Goal: Participate in discussion: Engage in conversation with other users on a specific topic

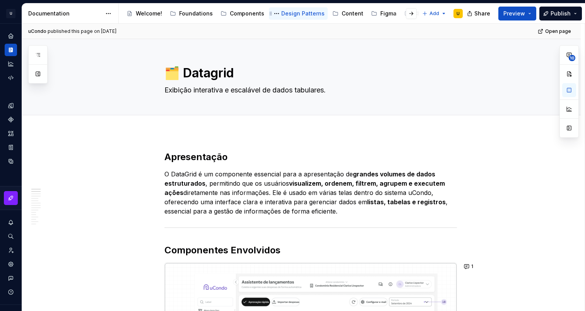
click at [287, 12] on div "Design Patterns" at bounding box center [302, 14] width 43 height 8
type textarea "*"
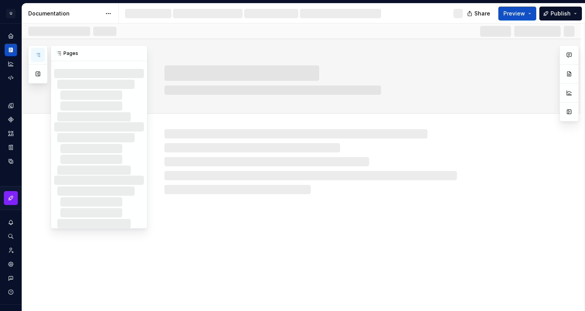
click at [39, 53] on icon "button" at bounding box center [38, 55] width 6 height 6
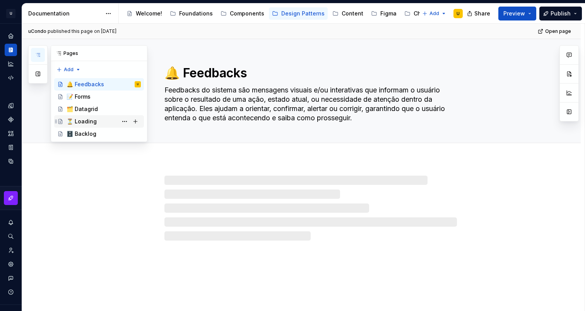
click at [84, 121] on div "⏳ Loading" at bounding box center [82, 122] width 30 height 8
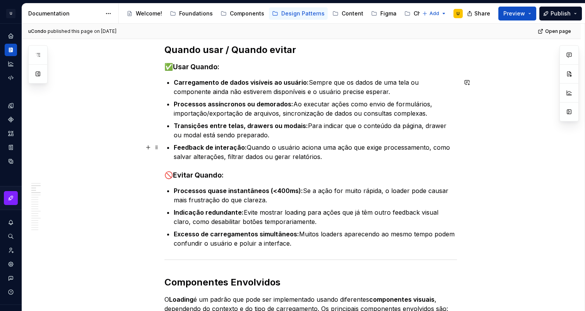
scroll to position [207, 0]
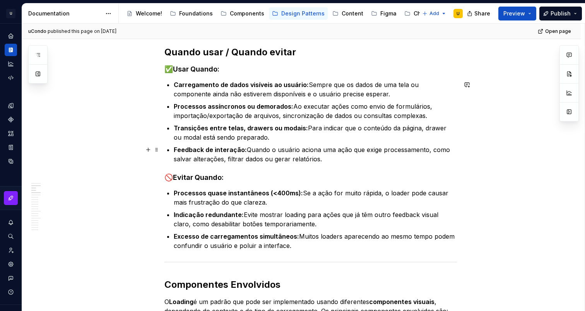
type textarea "*"
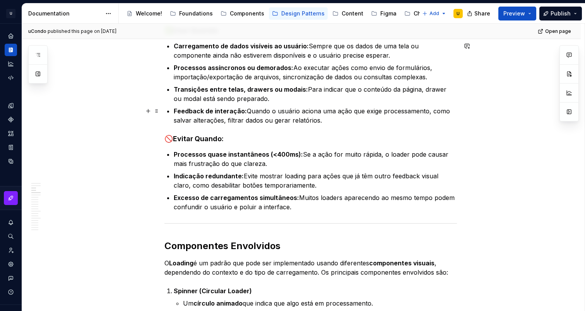
scroll to position [246, 0]
click at [237, 98] on p "Transições entre telas, drawers ou modais: Para indicar que o conteúdo da págin…" at bounding box center [315, 93] width 283 height 19
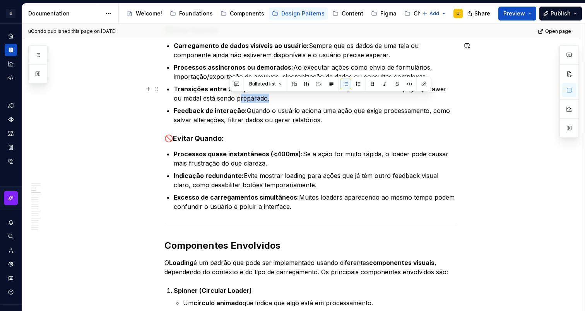
click at [237, 98] on p "Transições entre telas, drawers ou modais: Para indicar que o conteúdo da págin…" at bounding box center [315, 93] width 283 height 19
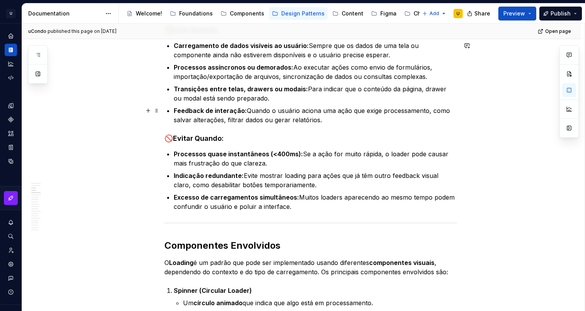
click at [232, 111] on strong "Feedback de interação:" at bounding box center [210, 111] width 73 height 8
click at [266, 118] on p "Feedback de interação: Quando o usuário aciona uma ação que exige processamento…" at bounding box center [315, 115] width 283 height 19
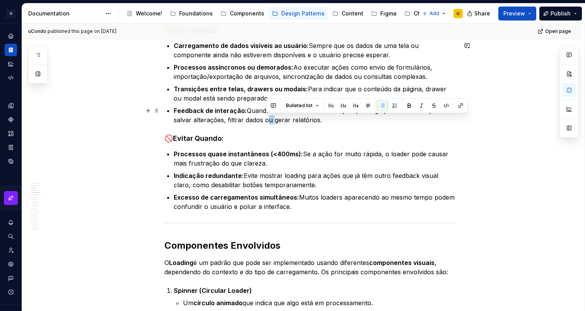
click at [266, 118] on p "Feedback de interação: Quando o usuário aciona uma ação que exige processamento…" at bounding box center [315, 115] width 283 height 19
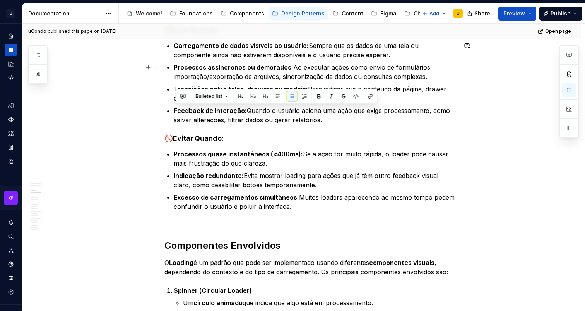
click at [305, 70] on p "Processos assíncronos ou demorados: Ao executar ações como envio de formulários…" at bounding box center [315, 72] width 283 height 19
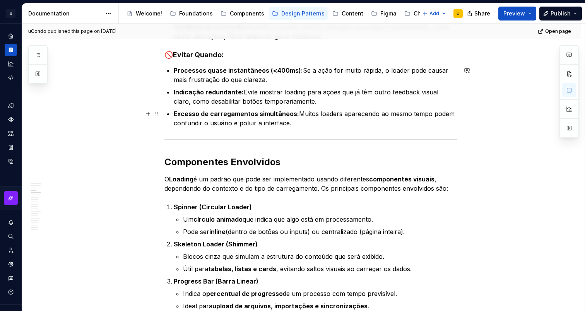
scroll to position [331, 0]
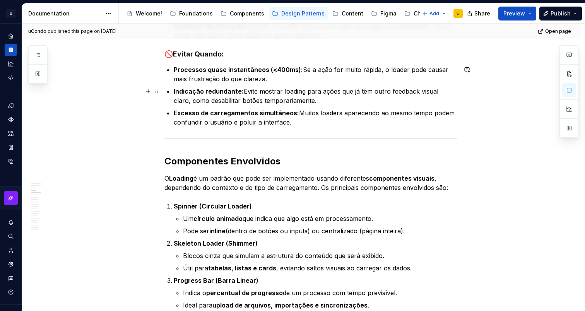
click at [227, 104] on p "Indicação redundante: Evite mostrar loading para ações que já têm outro feedbac…" at bounding box center [315, 96] width 283 height 19
click at [298, 102] on p "Indicação redundante: Evite mostrar loading para ações que já têm outro feedbac…" at bounding box center [315, 96] width 283 height 19
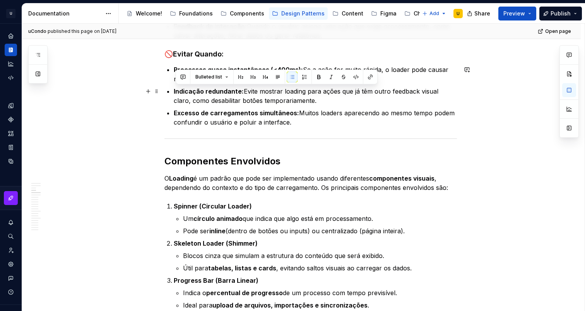
click at [298, 102] on p "Indicação redundante: Evite mostrar loading para ações que já têm outro feedbac…" at bounding box center [315, 96] width 283 height 19
click at [307, 103] on p "Indicação redundante: Evite mostrar loading para ações que já têm outro feedbac…" at bounding box center [315, 96] width 283 height 19
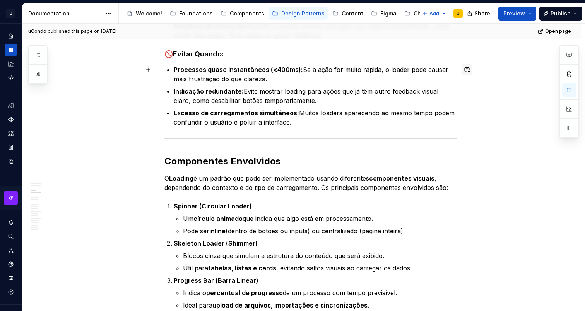
click at [471, 71] on button "button" at bounding box center [467, 69] width 11 height 11
click at [413, 86] on p "**********" at bounding box center [413, 83] width 114 height 8
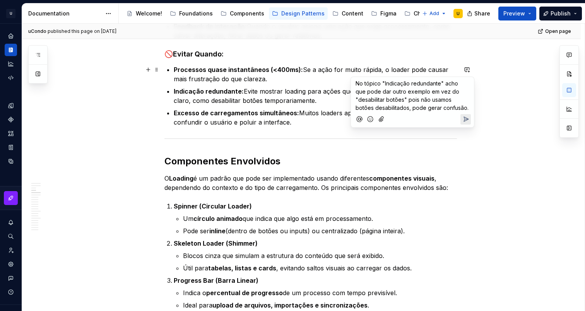
click at [467, 116] on icon "Send" at bounding box center [466, 119] width 8 height 8
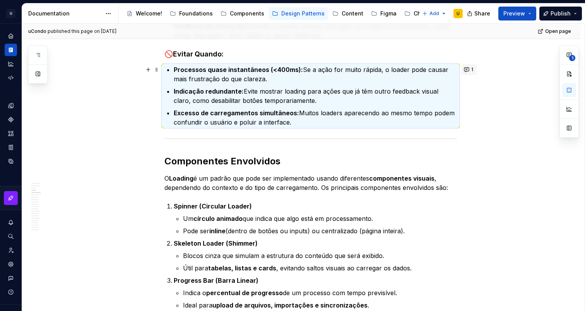
click at [472, 70] on button "1" at bounding box center [469, 69] width 15 height 11
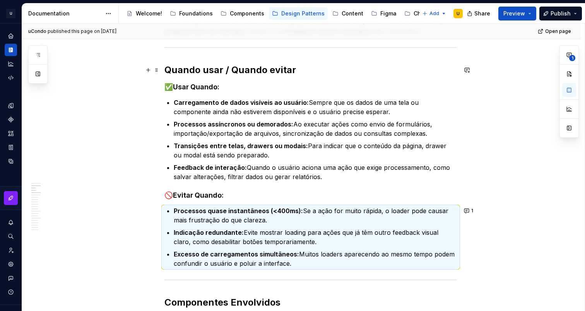
scroll to position [262, 0]
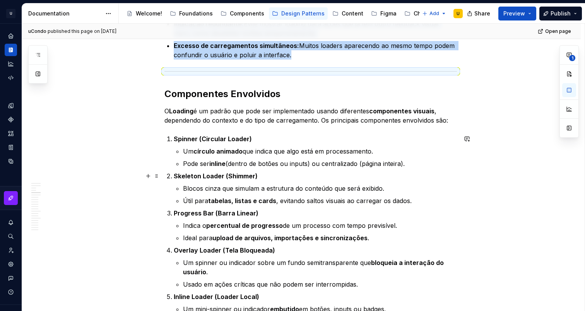
scroll to position [377, 0]
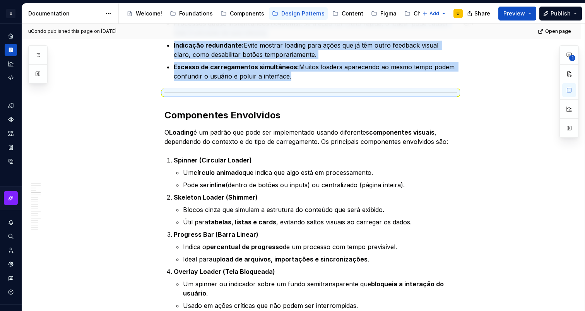
type textarea "*"
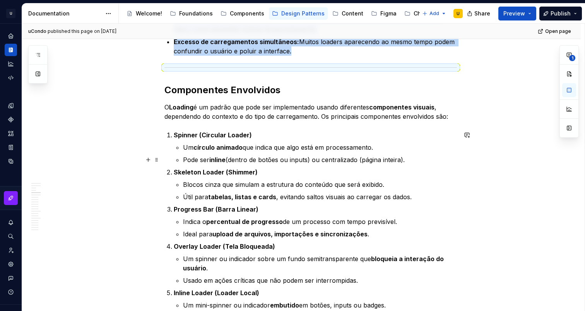
scroll to position [435, 0]
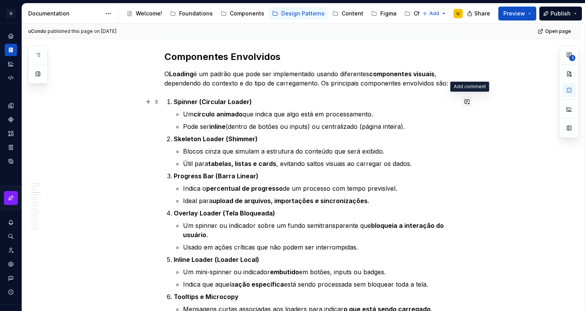
click at [470, 102] on button "button" at bounding box center [467, 101] width 11 height 11
click at [400, 114] on p "**********" at bounding box center [413, 115] width 114 height 8
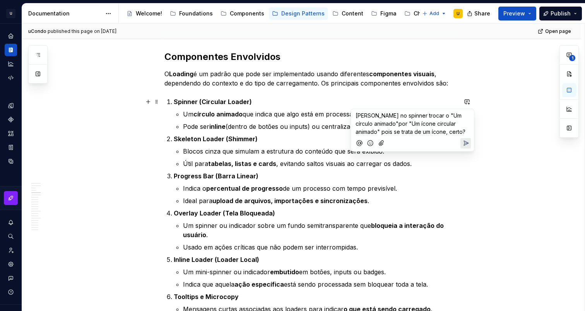
click at [467, 141] on icon "Send" at bounding box center [466, 143] width 8 height 8
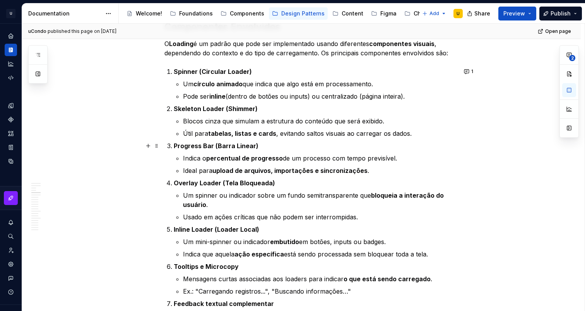
scroll to position [466, 0]
click at [469, 72] on button "1" at bounding box center [469, 71] width 15 height 11
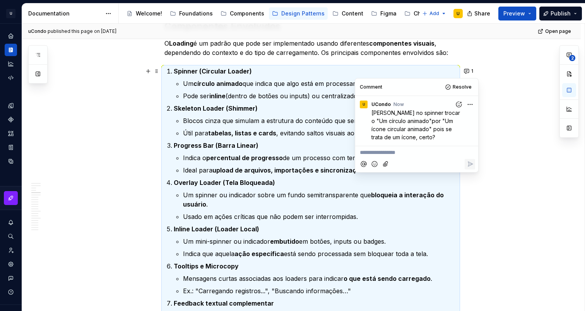
click at [396, 153] on p "**********" at bounding box center [417, 153] width 114 height 8
type textarea "*"
click at [236, 162] on p "Indica o percentual de progresso de um processo com tempo previsível." at bounding box center [320, 157] width 274 height 9
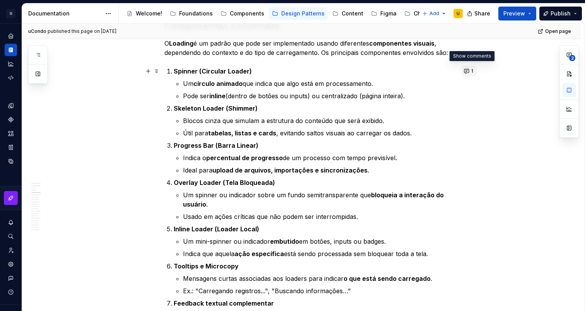
click at [469, 70] on button "1" at bounding box center [469, 71] width 15 height 11
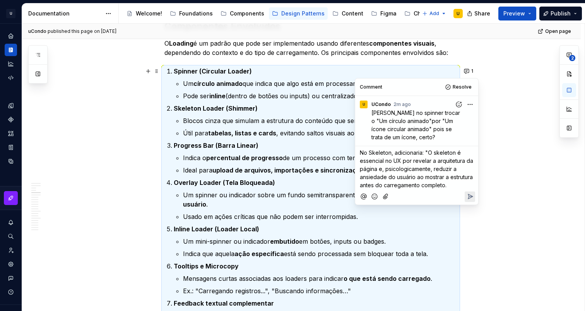
click at [435, 154] on span "No Skeleton, adicionaria: "O skeleton é essencial no UX por revelar a arquitetu…" at bounding box center [417, 168] width 115 height 39
drag, startPoint x: 387, startPoint y: 163, endPoint x: 397, endPoint y: 160, distance: 9.6
click at [397, 160] on span "No Skeleton, adicionaria: "O skeleton é essencial no UX por revelar a arquitetu…" at bounding box center [417, 168] width 115 height 39
click at [397, 161] on span "No Skeleton, adicionaria: "O skeleton é essencial no UX por revelar a arquitetu…" at bounding box center [417, 168] width 115 height 39
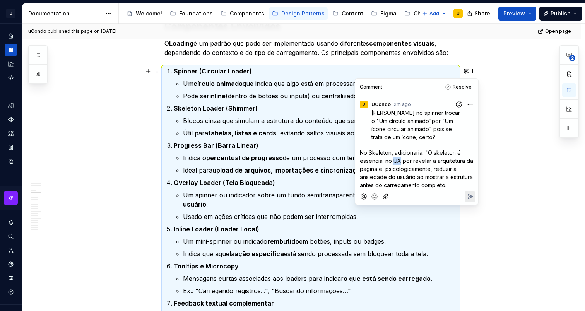
click at [397, 161] on span "No Skeleton, adicionaria: "O skeleton é essencial no UX por revelar a arquitetu…" at bounding box center [417, 168] width 115 height 39
click at [388, 163] on span "No Skeleton, adicionaria: "O skeleton é essencial no UX por revelar a arquitetu…" at bounding box center [417, 168] width 115 height 39
drag, startPoint x: 431, startPoint y: 169, endPoint x: 393, endPoint y: 167, distance: 38.4
click at [393, 167] on span "No Skeleton, adicionaria: "O skeleton é essencial no UX por revelar a arquitetu…" at bounding box center [417, 168] width 115 height 39
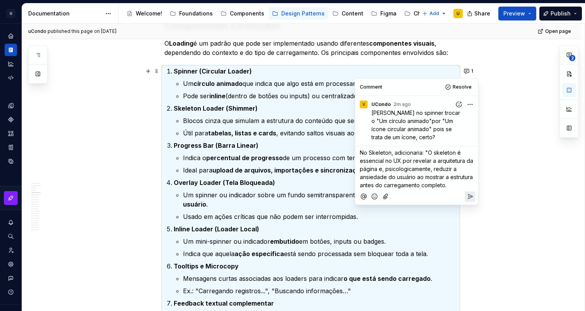
click at [441, 185] on span "No Skeleton, adicionaria: "O skeleton é essencial no UX por revelar a arquitetu…" at bounding box center [417, 168] width 115 height 39
click at [448, 185] on p "No Skeleton, adicionaria: "O skeleton é essencial no UX por revelar a arquitetu…" at bounding box center [417, 169] width 114 height 41
click at [470, 197] on icon "Reply" at bounding box center [470, 197] width 8 height 8
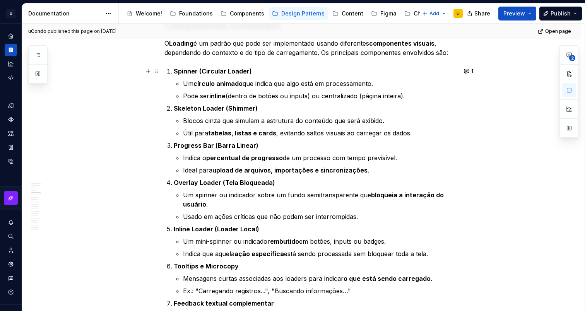
click at [269, 143] on p "Progress Bar (Barra Linear)" at bounding box center [315, 145] width 283 height 9
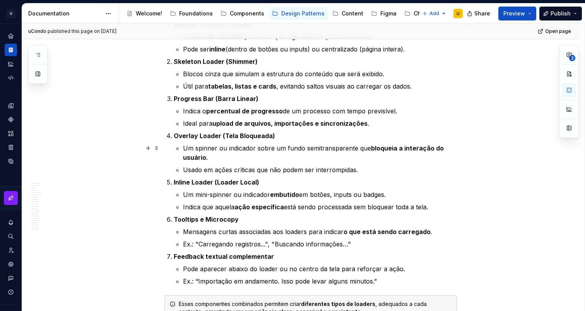
scroll to position [522, 0]
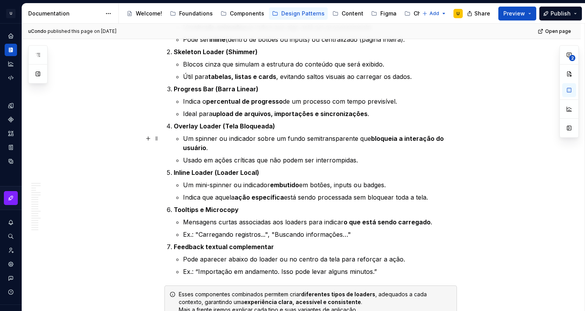
type textarea "*"
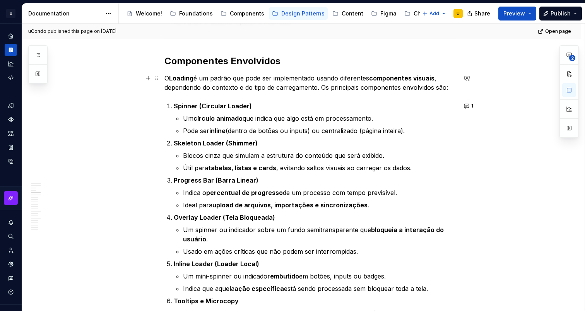
scroll to position [426, 0]
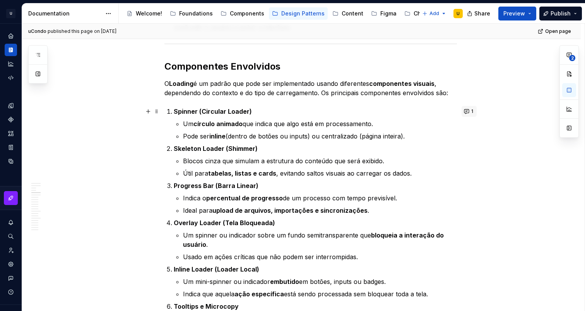
click at [471, 112] on button "1" at bounding box center [469, 111] width 15 height 11
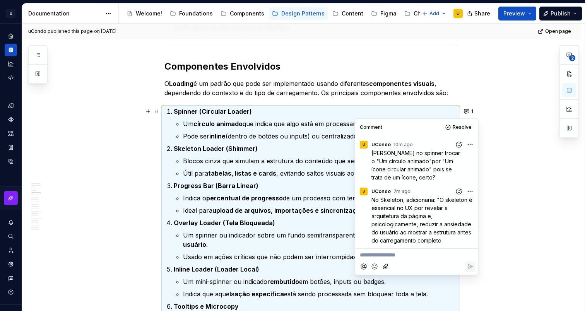
click at [380, 255] on p "**********" at bounding box center [417, 255] width 114 height 8
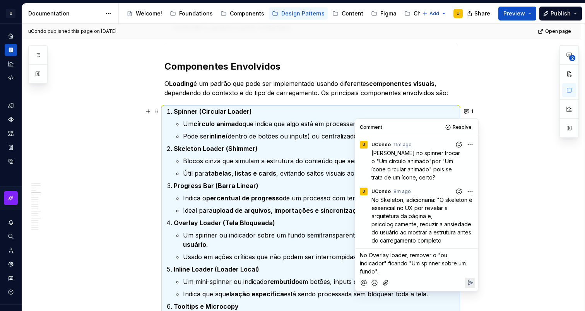
click at [466, 278] on button "Reply" at bounding box center [470, 283] width 10 height 10
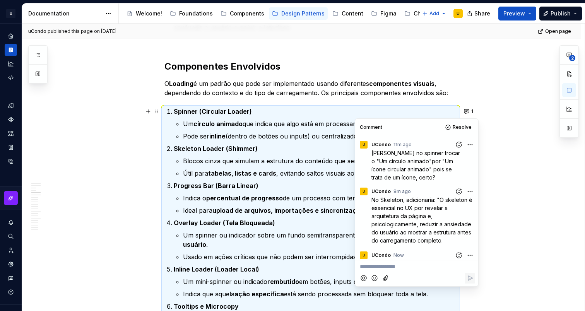
scroll to position [28, 0]
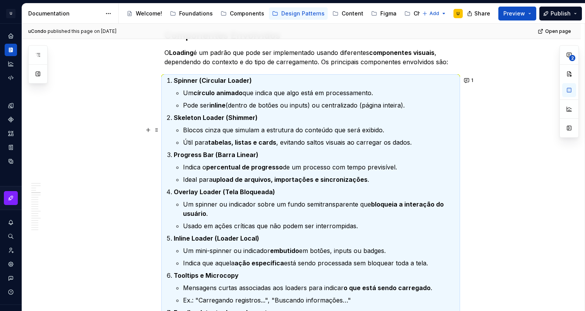
scroll to position [450, 0]
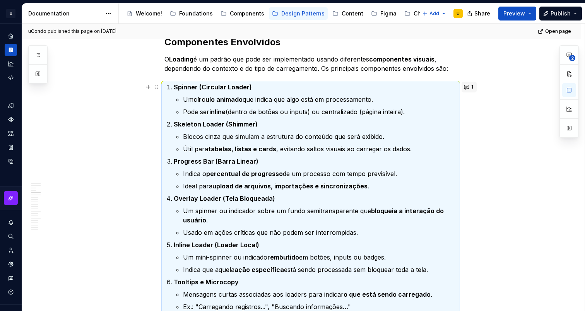
click at [468, 84] on button "1" at bounding box center [469, 87] width 15 height 11
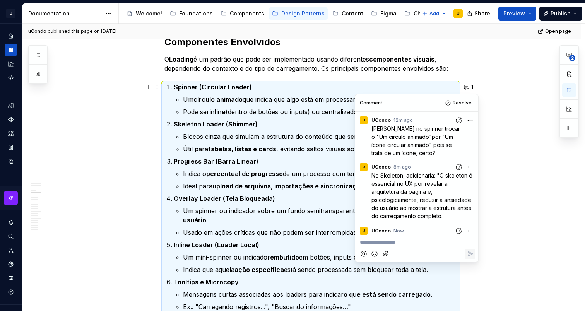
scroll to position [28, 0]
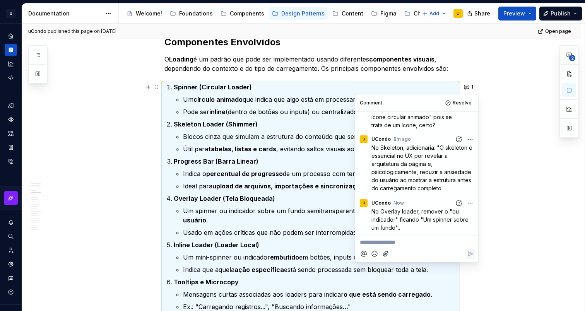
click at [390, 244] on p "**********" at bounding box center [417, 242] width 114 height 8
click at [404, 244] on span "No Inline loader, "Um spinner embutido em..."" at bounding box center [410, 246] width 101 height 15
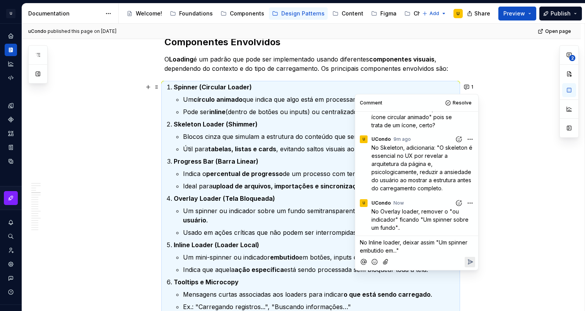
click at [405, 249] on p "No Inline loader, deixar assim "Um spinner embutido em..."" at bounding box center [417, 246] width 114 height 16
click at [470, 260] on icon "Reply" at bounding box center [470, 262] width 8 height 8
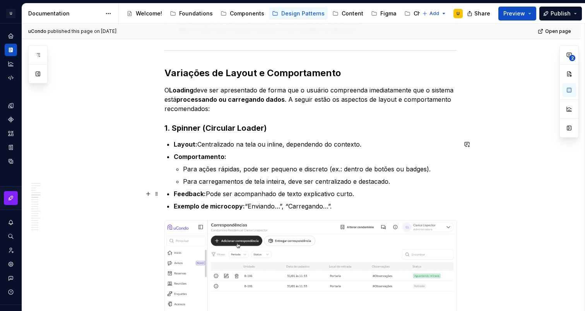
scroll to position [802, 0]
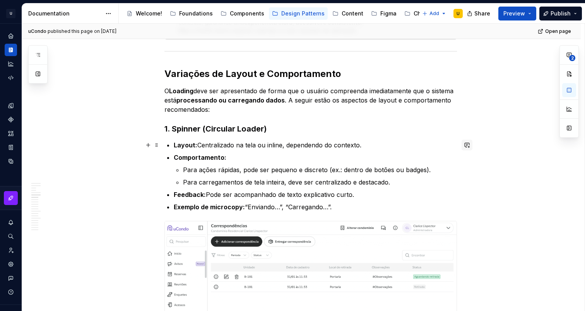
click at [470, 145] on button "button" at bounding box center [467, 145] width 11 height 11
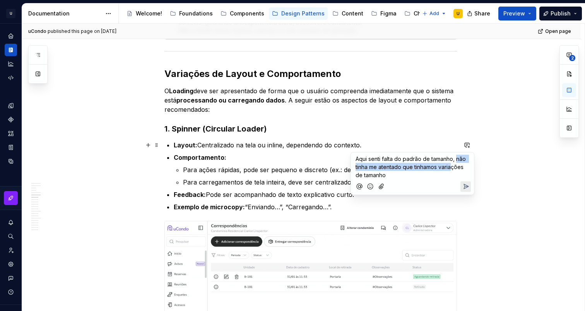
drag, startPoint x: 455, startPoint y: 161, endPoint x: 452, endPoint y: 170, distance: 10.1
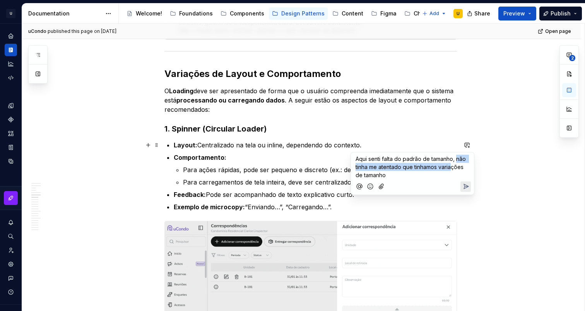
click at [452, 170] on p "Aqui senti falta do padrão de tamanho, não tinha me atentado que tinhamos varia…" at bounding box center [413, 167] width 114 height 24
click at [423, 170] on p "Aqui senti falta do padrão de tamanho, não tinha me atentado que tinhamos varia…" at bounding box center [413, 167] width 114 height 24
click at [418, 168] on span "Aqui senti falta do padrão de tamanho, não tinha me atentado que tinhamos varia…" at bounding box center [412, 167] width 112 height 23
click at [397, 176] on p "Aqui senti falta do padrão de tamanho, não tinha me atentado que tínhamos varia…" at bounding box center [413, 167] width 114 height 24
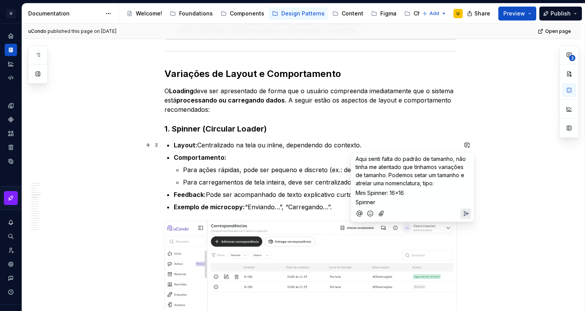
click at [355, 204] on div "Aqui senti falta do padrão de tamanho, não tinha me atentado que tínhamos varia…" at bounding box center [412, 179] width 117 height 54
click at [400, 202] on p "Large Spinner" at bounding box center [413, 202] width 114 height 8
click at [428, 184] on span "Aqui senti falta do padrão de tamanho, não tinha me atentado que tínhamos varia…" at bounding box center [412, 171] width 112 height 31
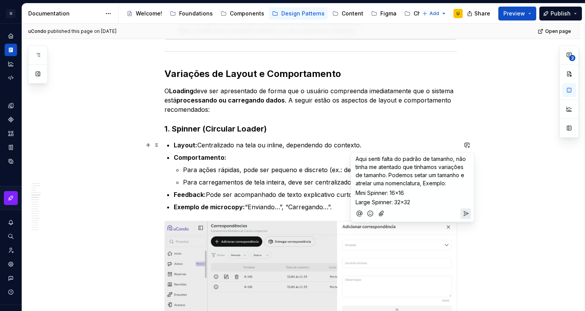
click at [425, 200] on p "Large Spinner: 32x32" at bounding box center [413, 202] width 114 height 8
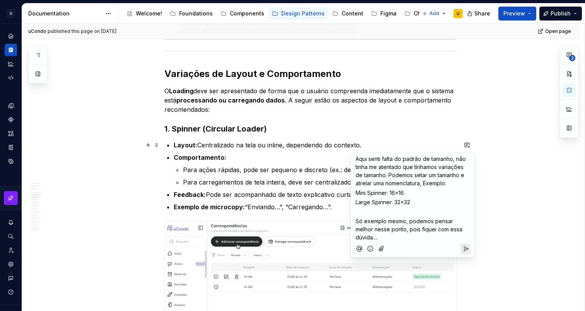
click at [394, 239] on p "Só exemplo mesmo, podemos pensar melhor nesse ponto, pois fiquei com essa dúvid…" at bounding box center [413, 229] width 114 height 24
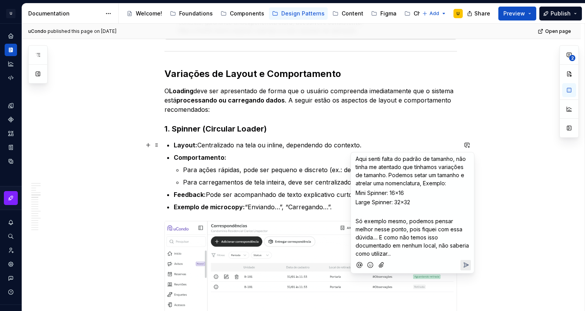
click at [467, 265] on icon "Send" at bounding box center [466, 265] width 5 height 5
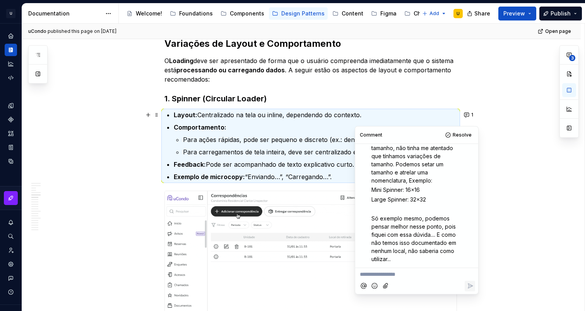
scroll to position [842, 0]
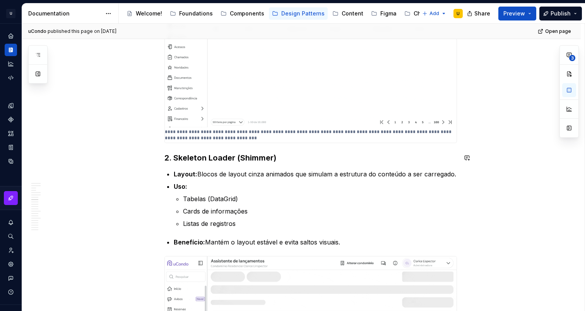
scroll to position [1068, 0]
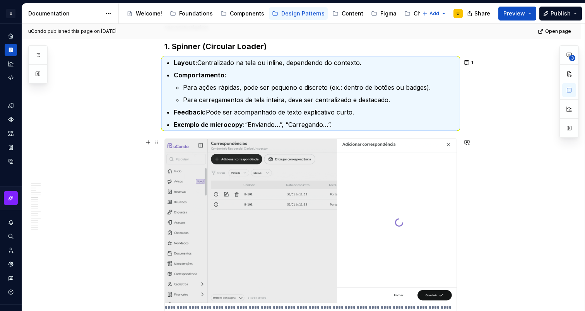
type textarea "*"
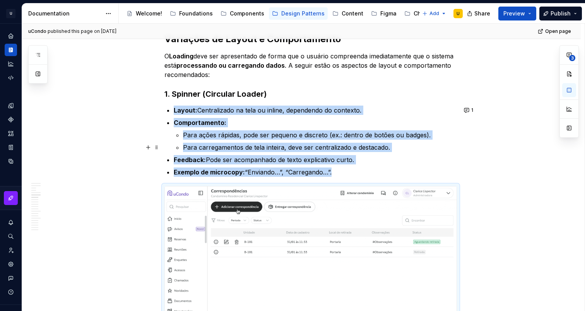
scroll to position [818, 0]
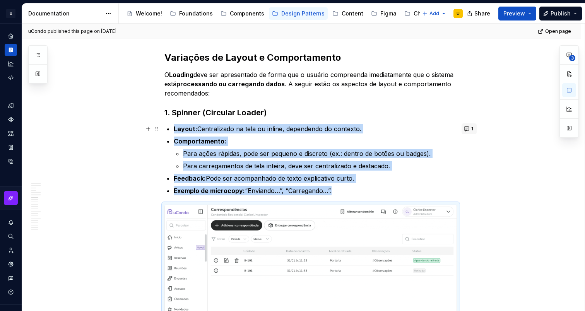
click at [471, 128] on button "1" at bounding box center [469, 128] width 15 height 11
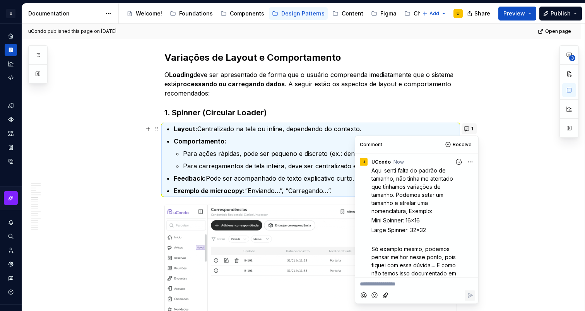
scroll to position [21, 0]
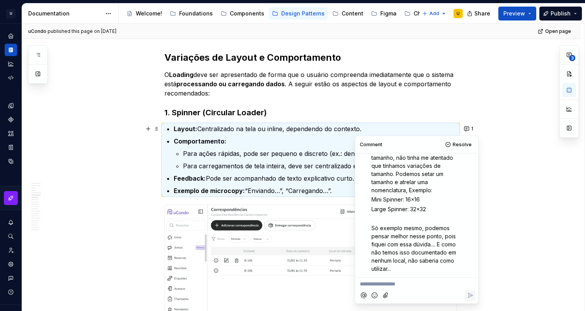
click at [384, 287] on p "**********" at bounding box center [417, 284] width 114 height 8
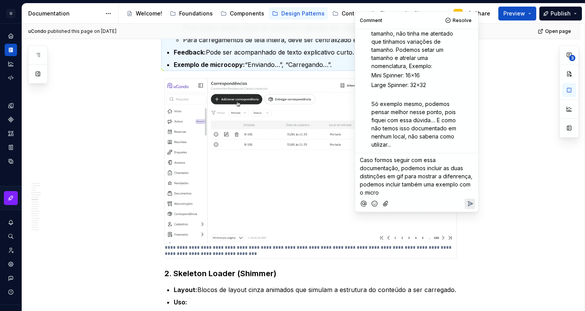
scroll to position [944, 0]
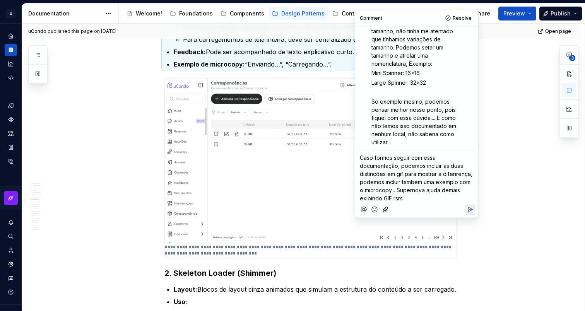
click at [470, 208] on icon "Reply" at bounding box center [470, 209] width 5 height 5
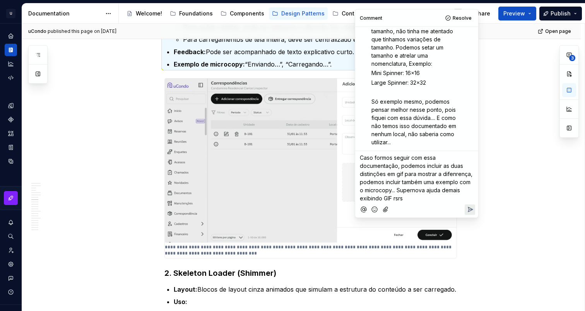
scroll to position [91, 0]
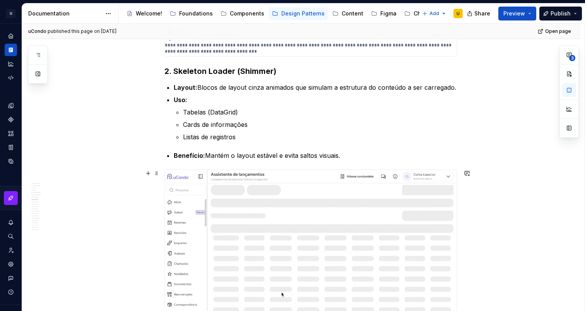
scroll to position [1151, 0]
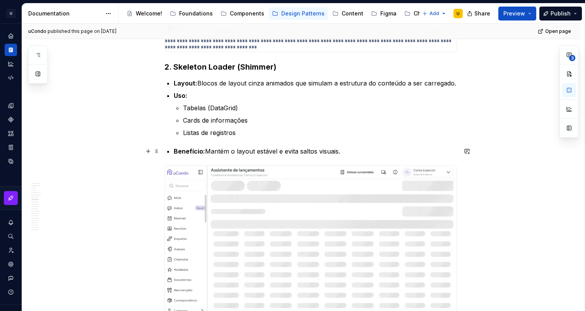
click at [325, 152] on p "Benefício: Mantém o layout estável e evita saltos visuais." at bounding box center [315, 151] width 283 height 9
click at [336, 151] on p "Benefício: Mantém o layout estável e evita saltos visuais." at bounding box center [315, 151] width 283 height 9
click at [341, 153] on p "Benefício: Mantém o layout estável e evita saltos visuais." at bounding box center [315, 151] width 283 height 9
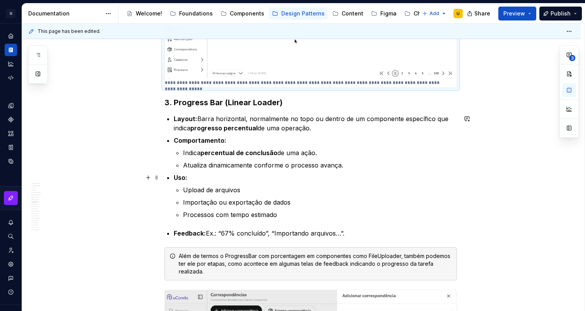
scroll to position [1403, 0]
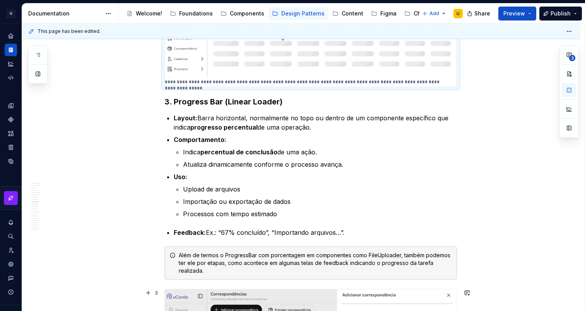
type textarea "*"
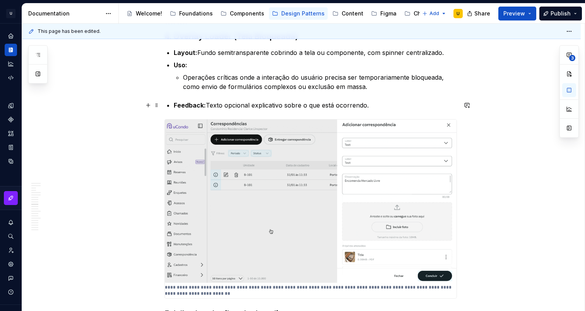
scroll to position [2221, 0]
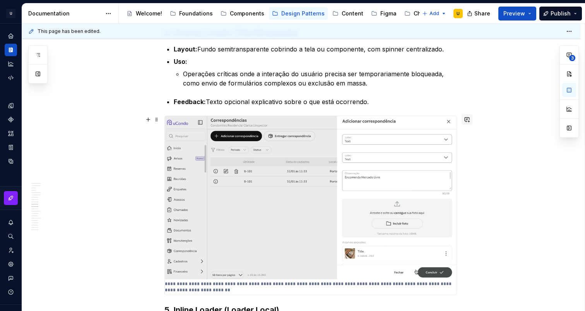
click at [471, 118] on button "button" at bounding box center [467, 119] width 11 height 11
click at [392, 133] on p "**********" at bounding box center [413, 133] width 114 height 8
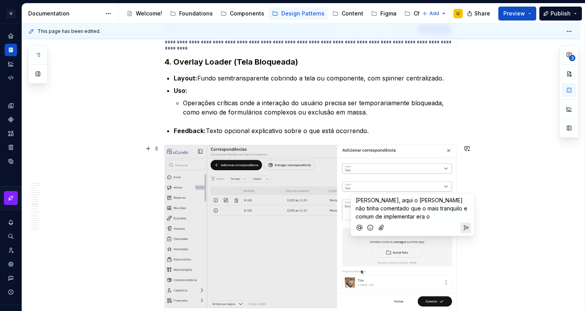
scroll to position [2204, 0]
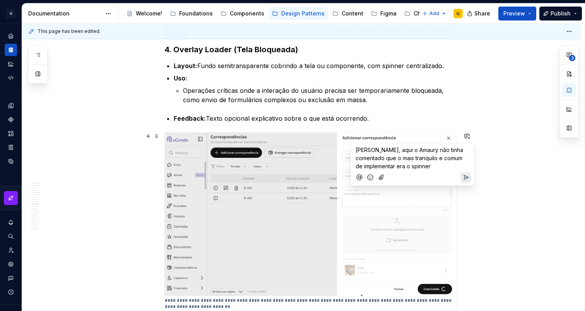
click at [399, 171] on div at bounding box center [412, 177] width 117 height 16
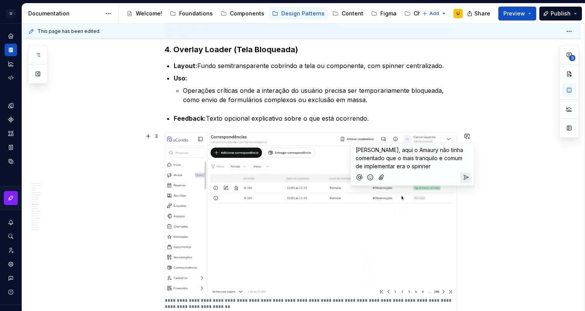
click at [399, 166] on span "[PERSON_NAME], aqui o Amaury não tinha comentado que o mais tranquilo e comum d…" at bounding box center [410, 158] width 109 height 23
click at [439, 168] on p "[PERSON_NAME], aqui o Amaury não tinha comentado que o mais tranquilo e comum d…" at bounding box center [413, 158] width 114 height 24
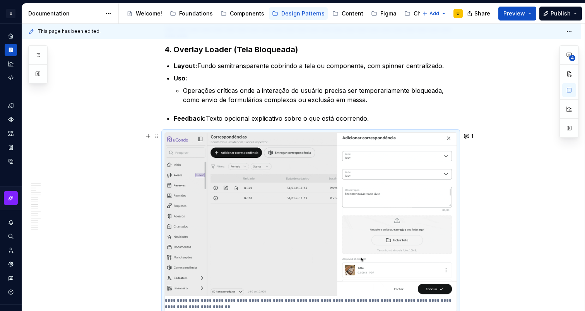
click at [108, 152] on div "Apresentação O Loading é um padrão usado para indicar que o sistema está proces…" at bounding box center [301, 38] width 559 height 4220
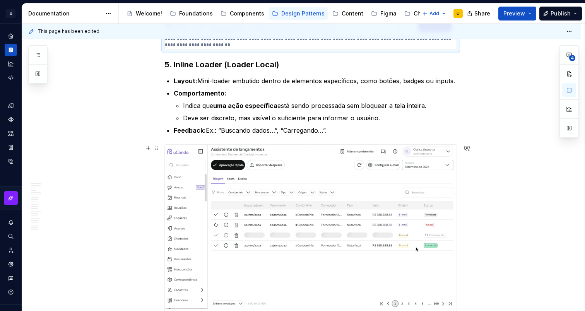
scroll to position [2438, 0]
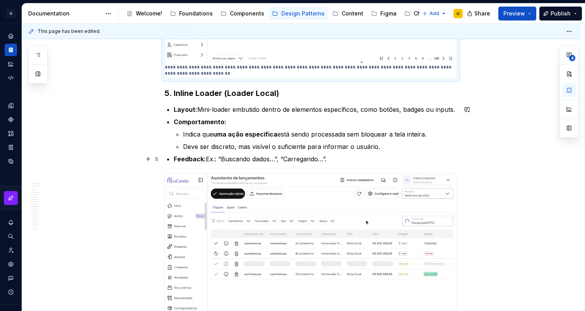
type textarea "*"
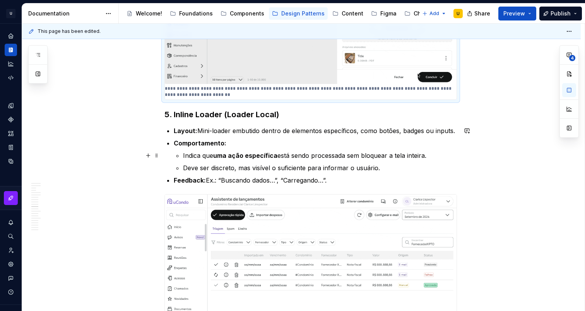
scroll to position [2413, 0]
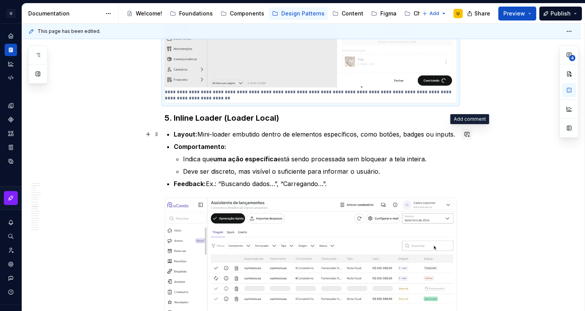
click at [469, 135] on button "button" at bounding box center [467, 134] width 11 height 11
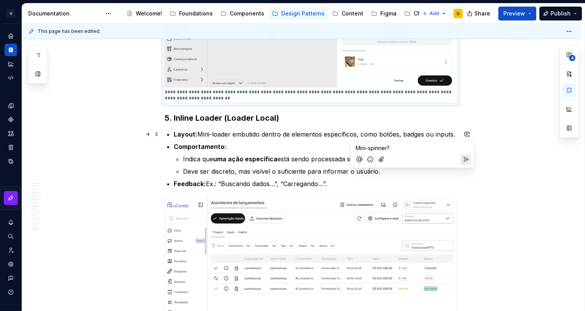
click at [355, 149] on div "Mini-spinner?" at bounding box center [412, 147] width 117 height 10
click at [472, 164] on div "Mini-spinner?" at bounding box center [413, 154] width 124 height 27
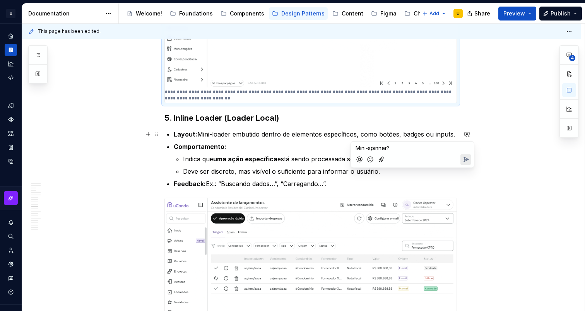
click at [466, 160] on icon "Send" at bounding box center [466, 159] width 5 height 5
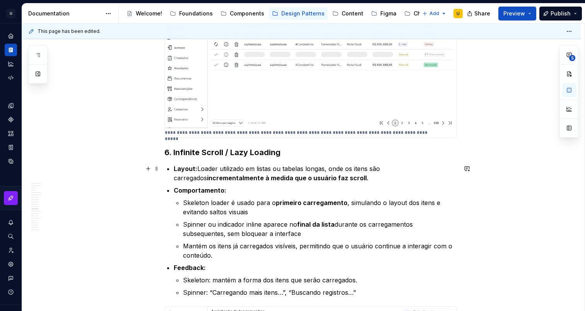
scroll to position [2645, 0]
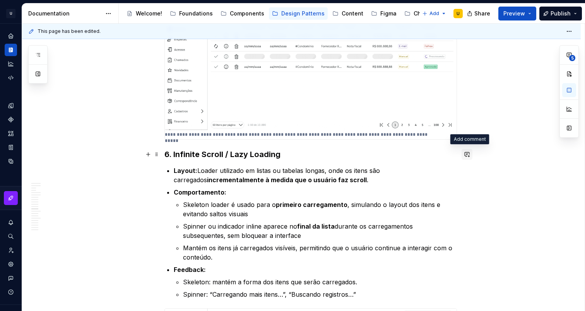
click at [469, 153] on button "button" at bounding box center [467, 154] width 11 height 11
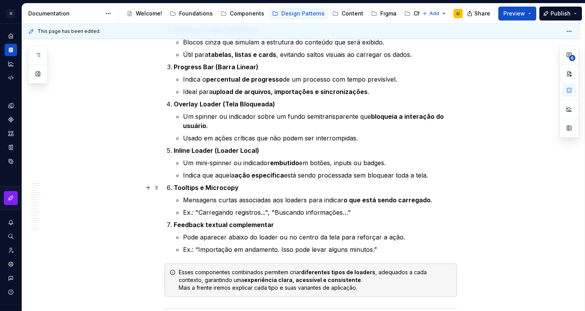
scroll to position [548, 0]
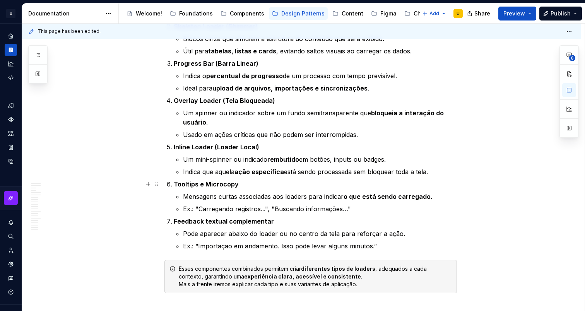
click at [176, 181] on strong "Tooltips e Microcopy" at bounding box center [206, 184] width 65 height 8
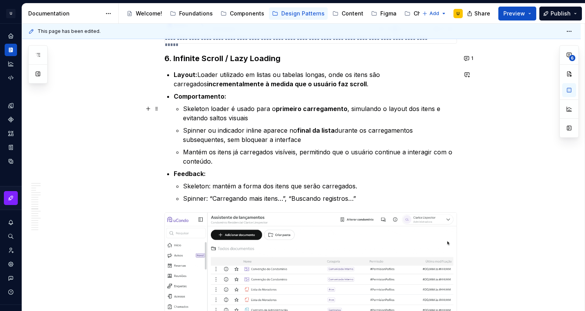
scroll to position [2742, 0]
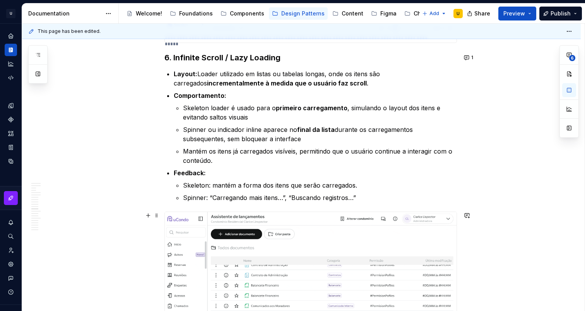
type textarea "*"
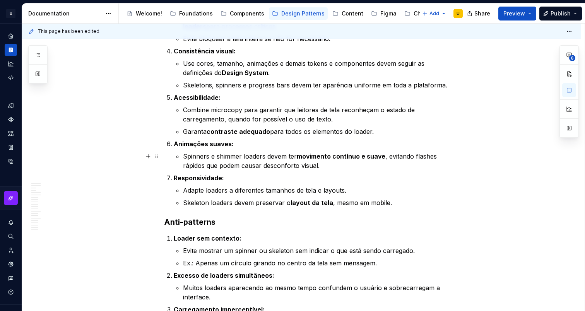
scroll to position [3304, 0]
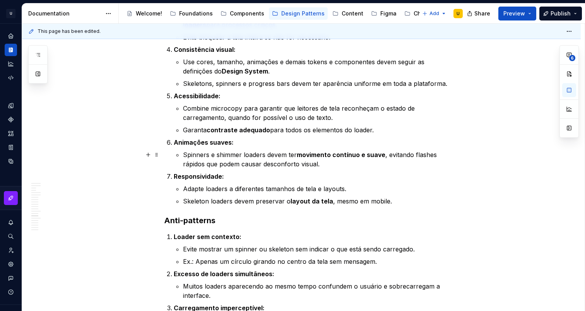
click at [228, 152] on p "Spinners e shimmer loaders devem ter movimento contínuo e suave , evitando flas…" at bounding box center [320, 159] width 274 height 19
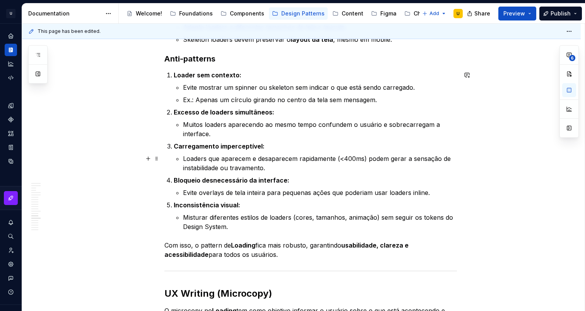
scroll to position [3467, 0]
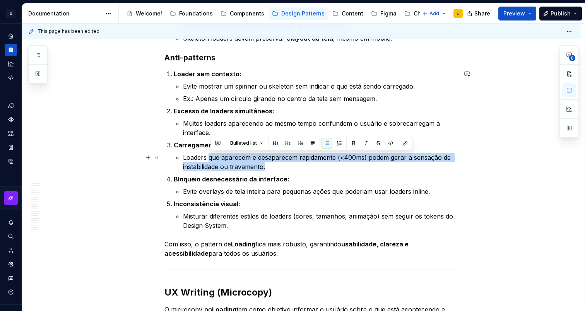
drag, startPoint x: 273, startPoint y: 166, endPoint x: 210, endPoint y: 158, distance: 63.2
click at [210, 158] on p "Loaders que aparecem e desaparecem rapidamente (<400ms) podem gerar a sensação …" at bounding box center [320, 162] width 274 height 19
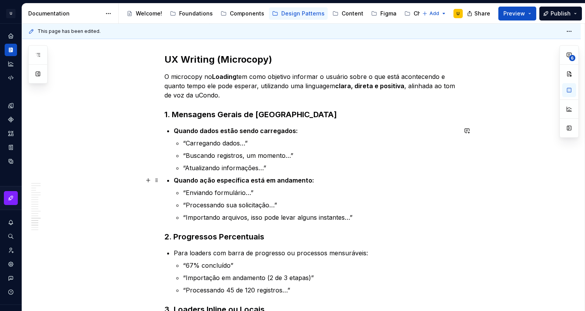
scroll to position [3689, 0]
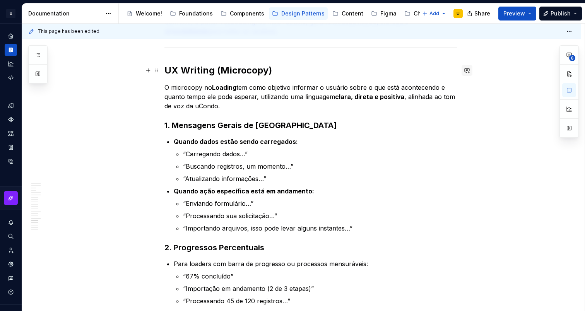
click at [467, 74] on button "button" at bounding box center [467, 70] width 11 height 11
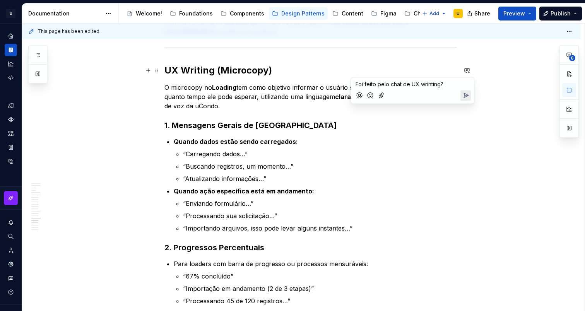
click at [431, 86] on span "Foi feito pelo chat de UX wrinting?" at bounding box center [400, 84] width 88 height 7
click at [470, 96] on button "Send" at bounding box center [465, 95] width 10 height 10
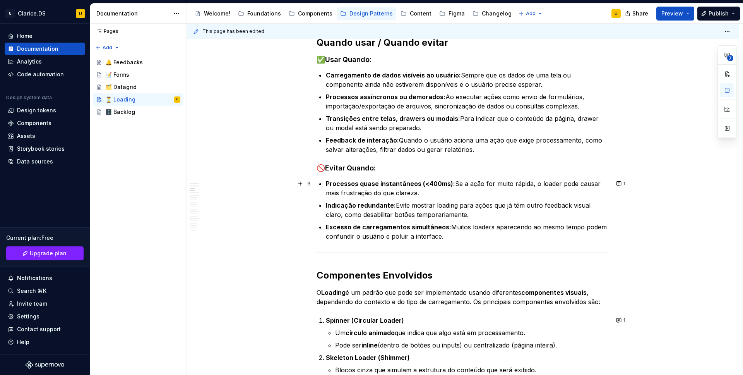
scroll to position [223, 0]
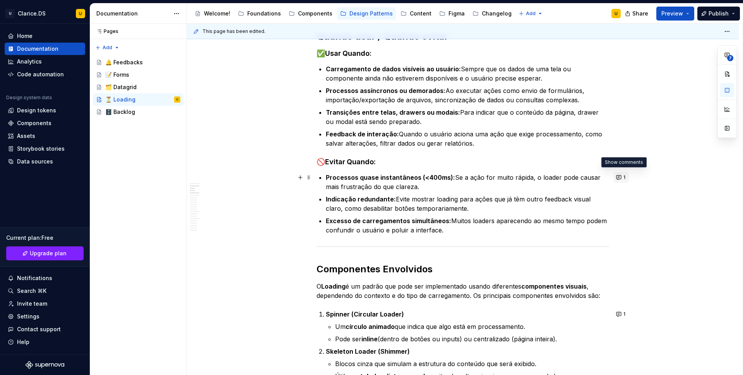
click at [585, 178] on button "1" at bounding box center [621, 177] width 15 height 11
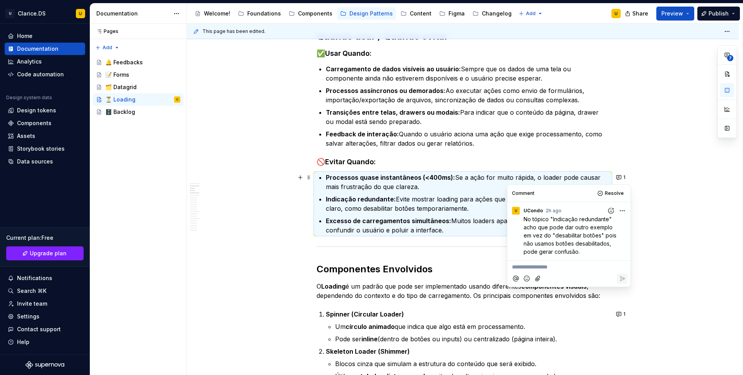
click at [395, 198] on p "Indicação redundante: Evite mostrar loading para ações que já têm outro feedbac…" at bounding box center [467, 203] width 283 height 19
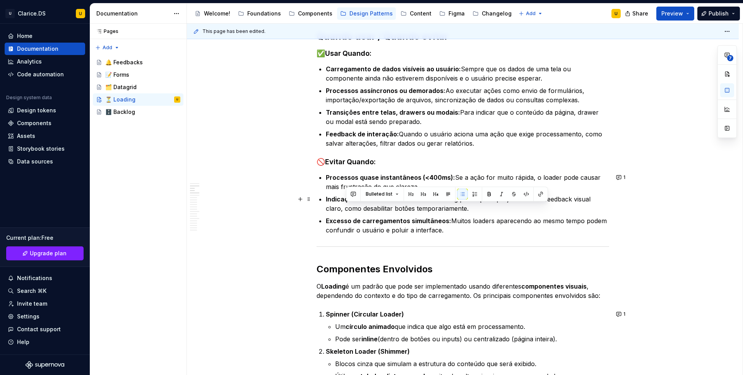
drag, startPoint x: 453, startPoint y: 209, endPoint x: 347, endPoint y: 207, distance: 106.8
click at [346, 207] on p "Indicação redundante: Evite mostrar loading para ações que já têm outro feedbac…" at bounding box center [467, 203] width 283 height 19
click at [347, 207] on p "Indicação redundante: Evite mostrar loading para ações que já têm outro feedbac…" at bounding box center [467, 203] width 283 height 19
drag, startPoint x: 346, startPoint y: 209, endPoint x: 401, endPoint y: 209, distance: 54.9
click at [401, 209] on p "Indicação redundante: Evite mostrar loading para ações que já têm outro feedbac…" at bounding box center [467, 203] width 283 height 19
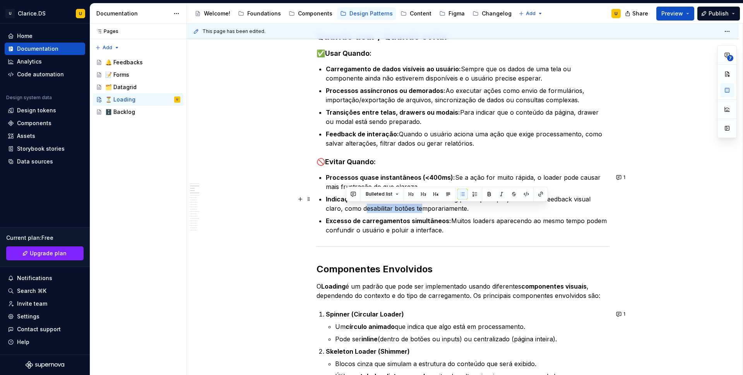
click at [384, 207] on p "Indicação redundante: Evite mostrar loading para ações que já têm outro feedbac…" at bounding box center [467, 203] width 283 height 19
drag, startPoint x: 346, startPoint y: 209, endPoint x: 402, endPoint y: 209, distance: 55.3
click at [402, 209] on p "Indicação redundante: Evite mostrar loading para ações que já têm outro feedbac…" at bounding box center [467, 203] width 283 height 19
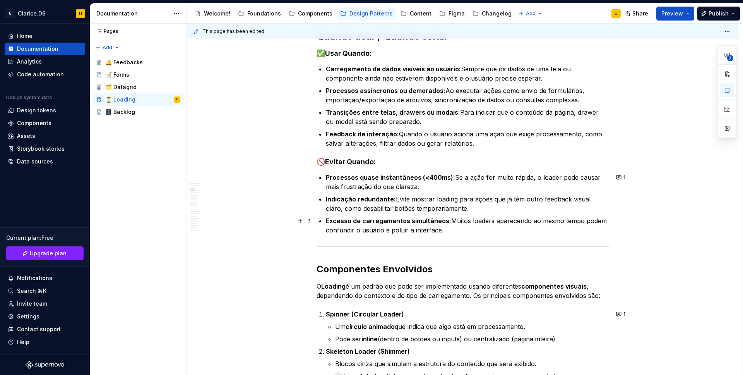
click at [413, 217] on strong "Excesso de carregamentos simultâneos:" at bounding box center [388, 221] width 125 height 8
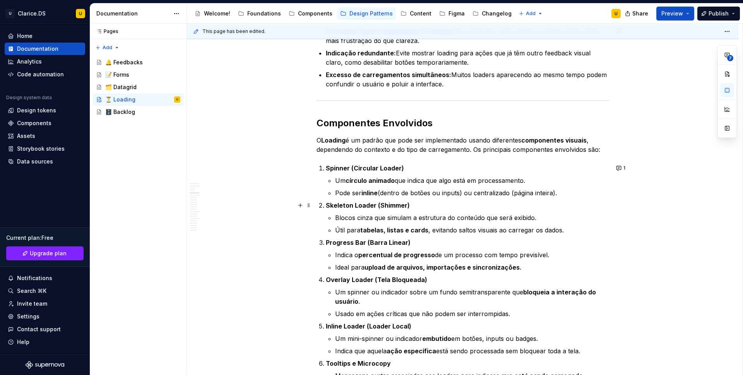
scroll to position [374, 0]
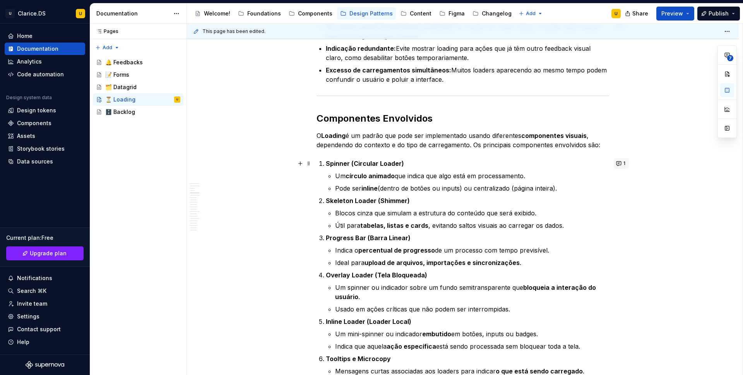
click at [585, 166] on button "1" at bounding box center [621, 163] width 15 height 11
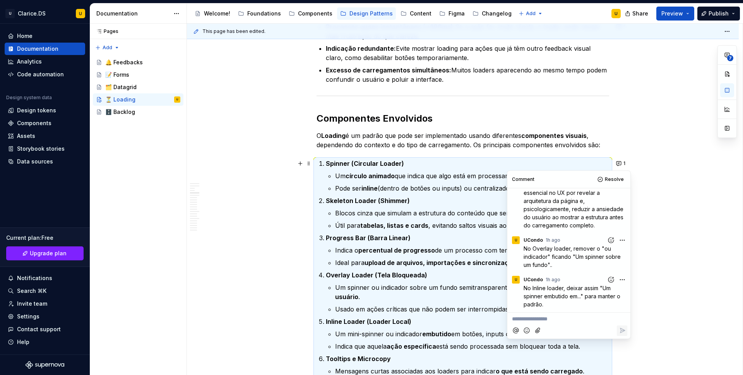
scroll to position [0, 0]
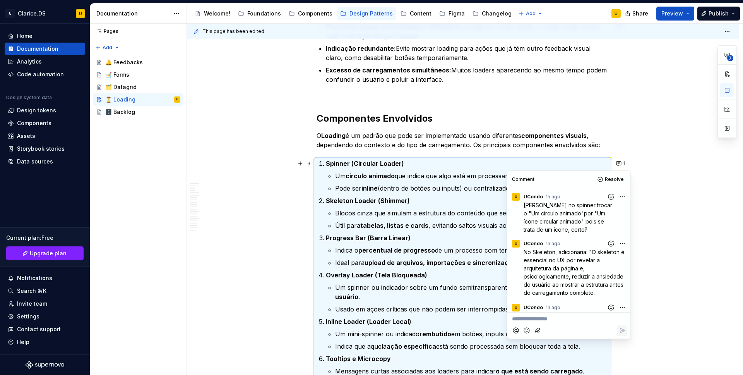
click at [367, 180] on p "Um círculo animado que indica que algo está em processamento." at bounding box center [472, 175] width 274 height 9
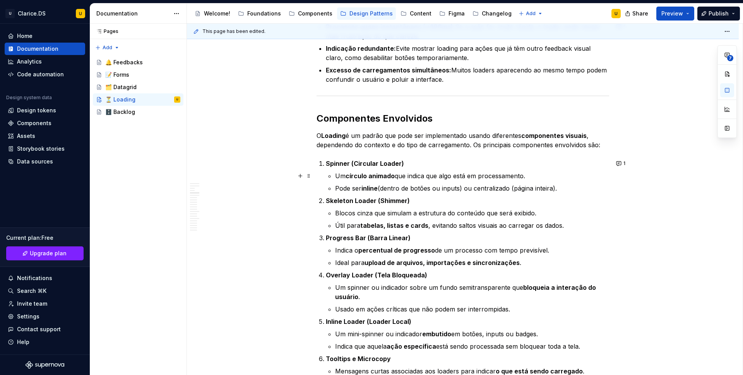
click at [363, 178] on strong "círculo animado" at bounding box center [370, 176] width 49 height 8
click at [374, 178] on strong "círculo animado" at bounding box center [370, 176] width 49 height 8
click at [364, 176] on strong "círculo animado" at bounding box center [370, 176] width 49 height 8
click at [585, 164] on button "1" at bounding box center [621, 163] width 15 height 11
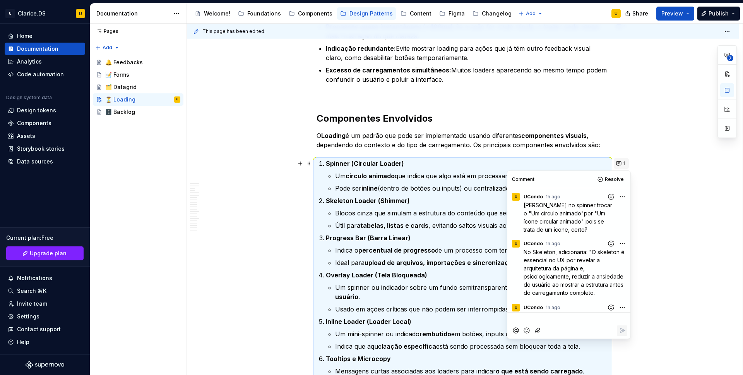
scroll to position [67, 0]
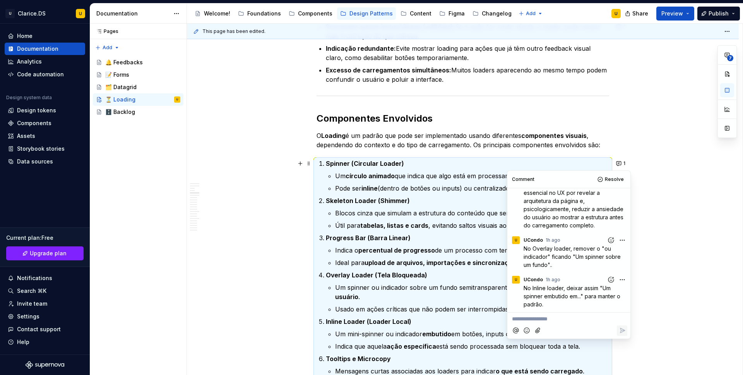
click at [428, 249] on strong "percentual de progresso" at bounding box center [396, 250] width 77 height 8
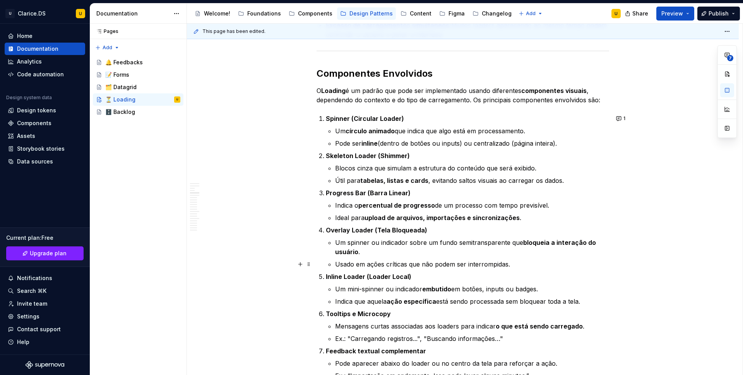
scroll to position [419, 0]
drag, startPoint x: 373, startPoint y: 242, endPoint x: 408, endPoint y: 243, distance: 34.8
click at [408, 243] on p "Um spinner ou indicador sobre um fundo semitransparente que bloqueia a interaçã…" at bounding box center [472, 246] width 274 height 19
click at [362, 243] on p "Um spinner ou indicador sobre um fundo semitransparente que bloqueia a interaçã…" at bounding box center [472, 246] width 274 height 19
click at [393, 243] on p "Um spinner ou indicador sobre um fundo semitransparente que bloqueia a interaçã…" at bounding box center [472, 246] width 274 height 19
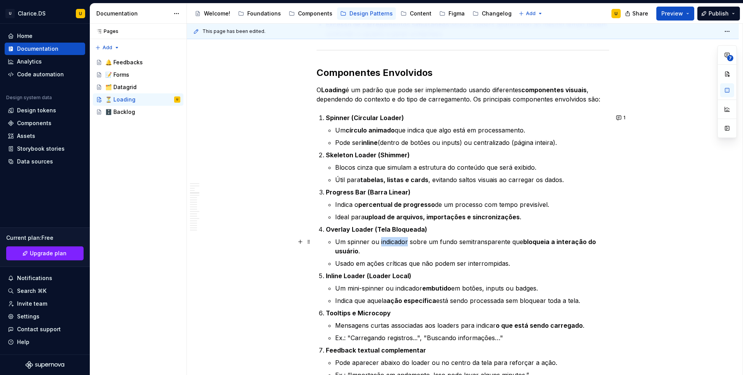
click at [393, 243] on p "Um spinner ou indicador sobre um fundo semitransparente que bloqueia a interaçã…" at bounding box center [472, 246] width 274 height 19
click at [365, 244] on p "Um spinner ou indicador sobre um fundo semitransparente que bloqueia a interaçã…" at bounding box center [472, 246] width 274 height 19
click at [585, 119] on button "1" at bounding box center [621, 117] width 15 height 11
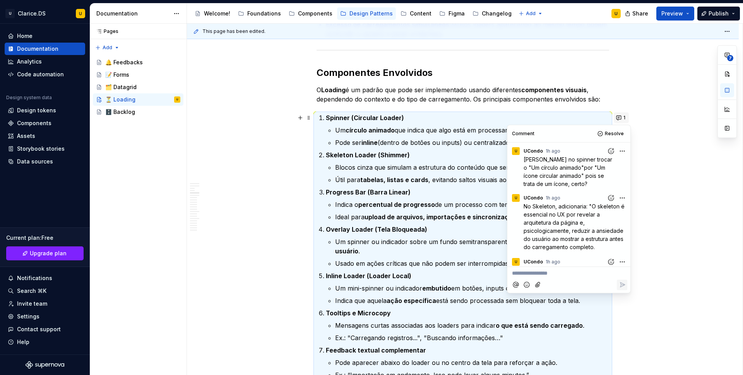
scroll to position [67, 0]
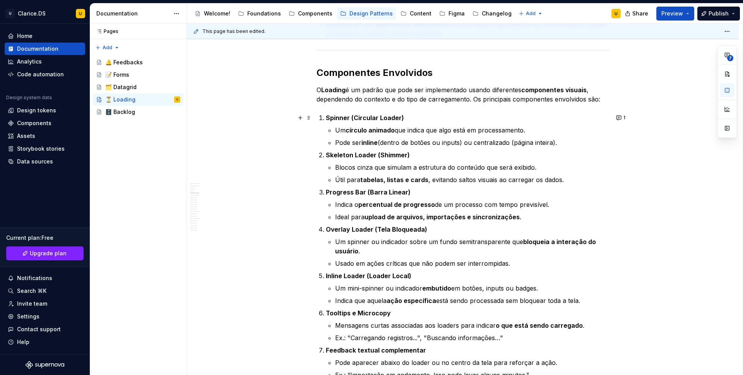
click at [399, 261] on p "Usado em ações críticas que não podem ser interrompidas." at bounding box center [472, 262] width 274 height 9
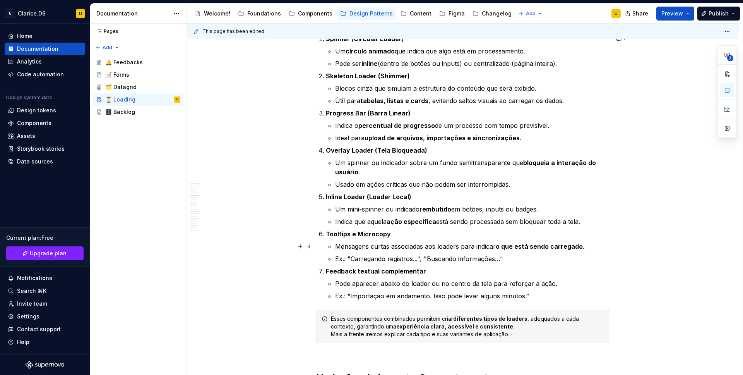
scroll to position [501, 0]
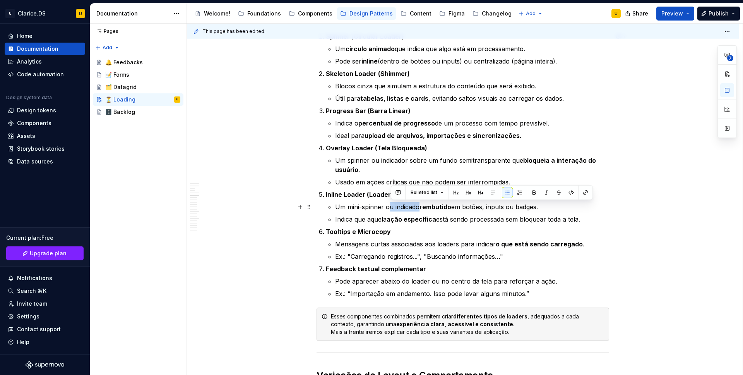
drag, startPoint x: 391, startPoint y: 207, endPoint x: 420, endPoint y: 209, distance: 29.5
click at [420, 209] on p "Um mini-spinner ou indicador embutido em botões, inputs ou badges." at bounding box center [472, 206] width 274 height 9
click at [354, 209] on p "Um mini-spinner ou indicador embutido em botões, inputs ou badges." at bounding box center [472, 206] width 274 height 9
click at [373, 206] on p "Um mini-spinner ou indicador embutido em botões, inputs ou badges." at bounding box center [472, 206] width 274 height 9
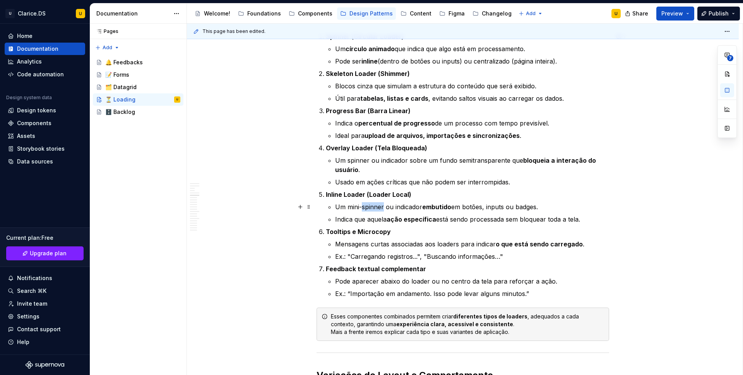
click at [373, 206] on p "Um mini-spinner ou indicador embutido em botões, inputs ou badges." at bounding box center [472, 206] width 274 height 9
click at [356, 207] on p "Um mini-spinner ou indicador embutido em botões, inputs ou badges." at bounding box center [472, 206] width 274 height 9
click at [373, 207] on p "Um mini-spinner ou indicador embutido em botões, inputs ou badges." at bounding box center [472, 206] width 274 height 9
click at [470, 228] on p "Tooltips e Microcopy" at bounding box center [467, 231] width 283 height 9
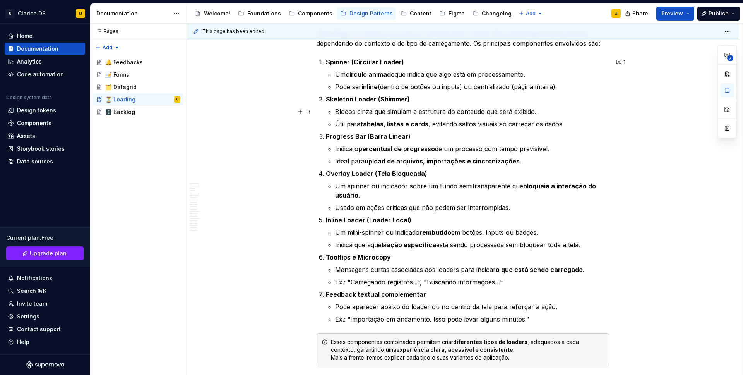
scroll to position [461, 0]
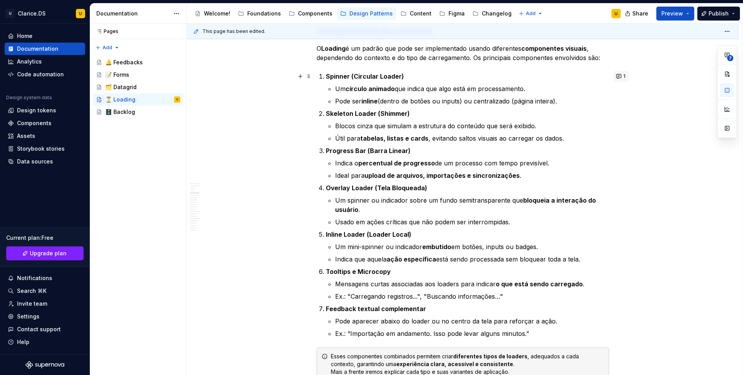
click at [585, 75] on button "1" at bounding box center [621, 76] width 15 height 11
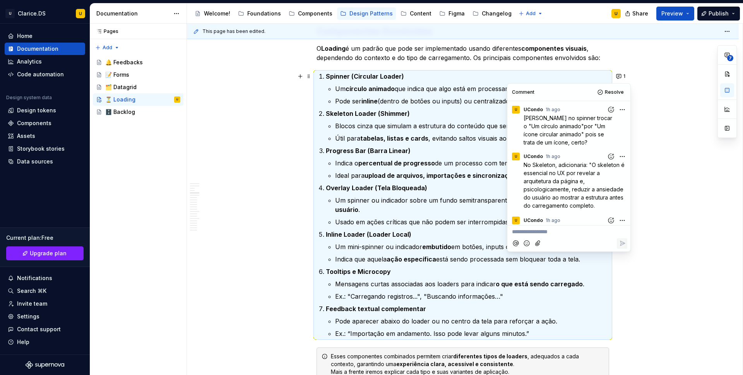
scroll to position [67, 0]
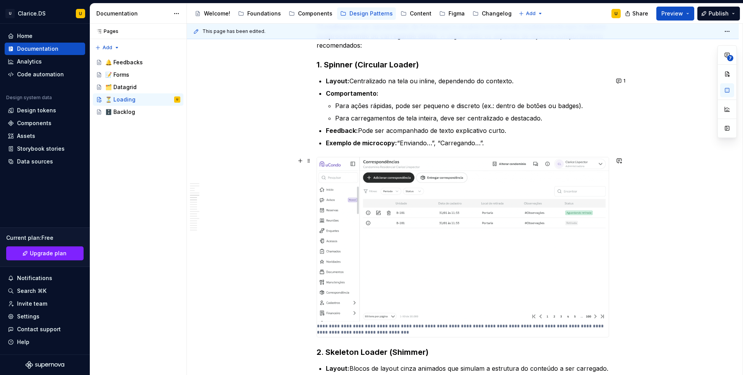
scroll to position [872, 0]
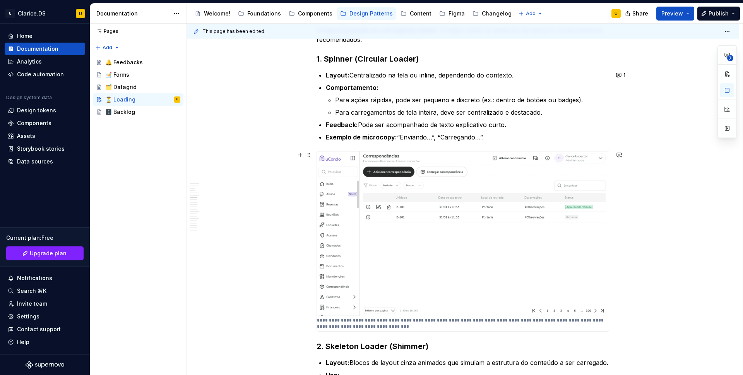
click at [585, 74] on button "1" at bounding box center [621, 75] width 15 height 11
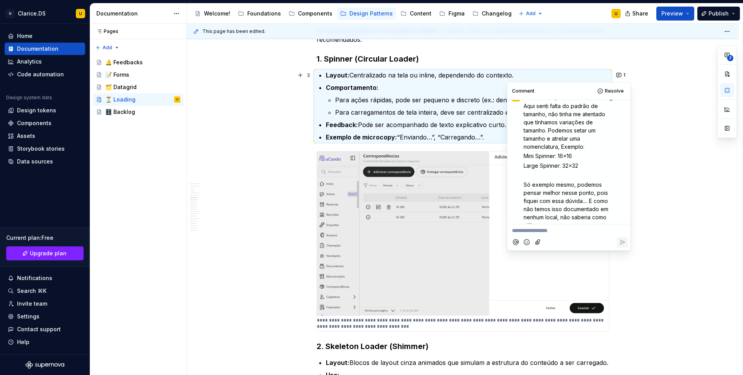
scroll to position [0, 0]
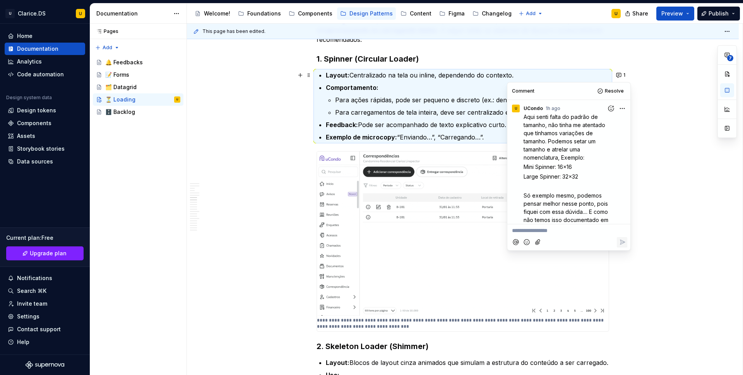
click at [471, 121] on p "Feedback: Pode ser acompanhado de texto explicativo curto." at bounding box center [467, 124] width 283 height 9
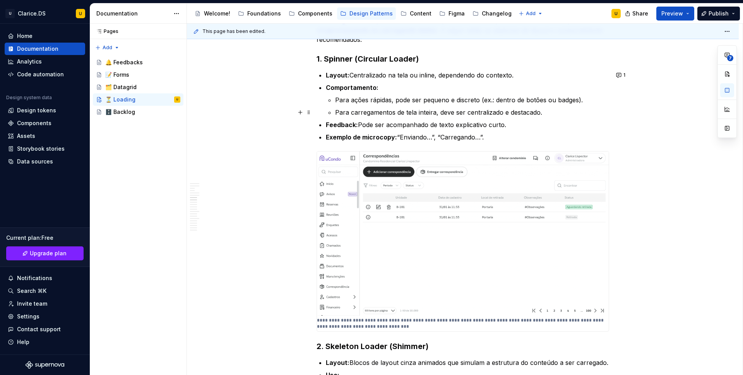
click at [468, 111] on p "Para carregamentos de tela inteira, deve ser centralizado e destacado." at bounding box center [472, 112] width 274 height 9
click at [585, 70] on button "1" at bounding box center [621, 75] width 15 height 11
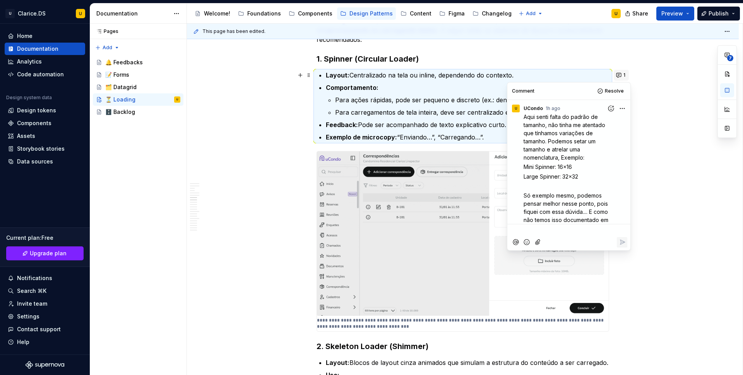
scroll to position [91, 0]
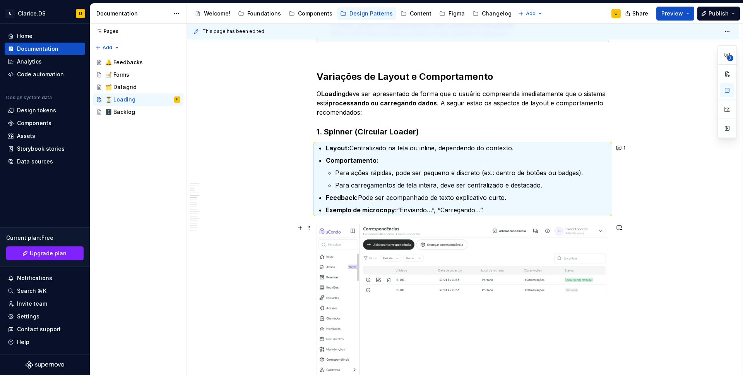
scroll to position [799, 0]
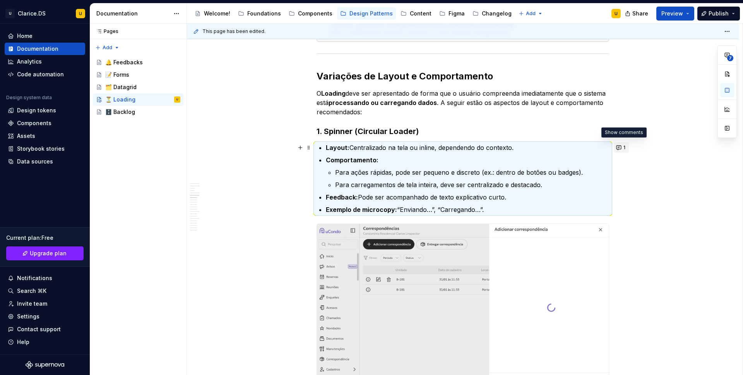
click at [585, 145] on button "1" at bounding box center [621, 147] width 15 height 11
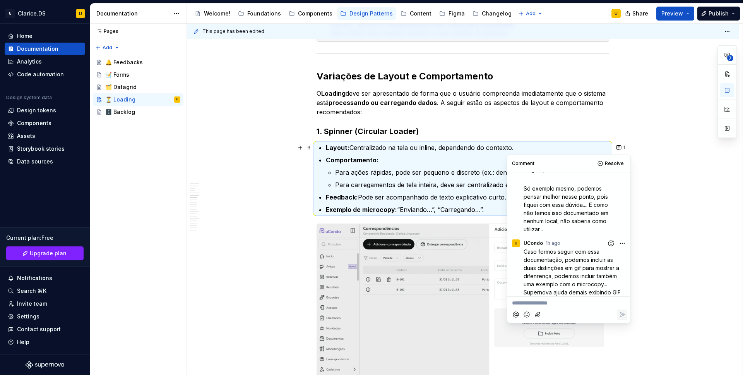
scroll to position [91, 0]
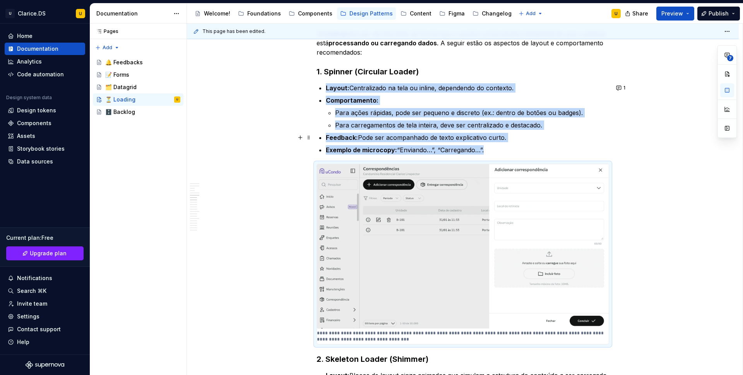
scroll to position [851, 0]
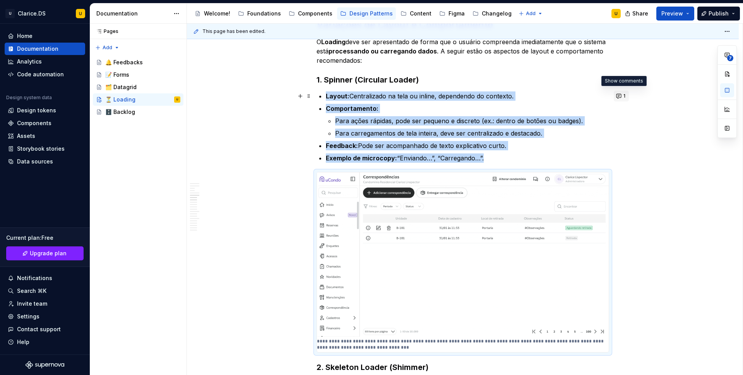
click at [585, 96] on button "1" at bounding box center [621, 96] width 15 height 11
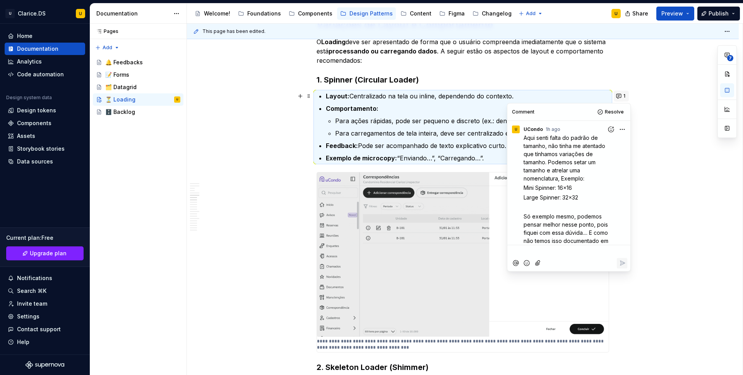
scroll to position [91, 0]
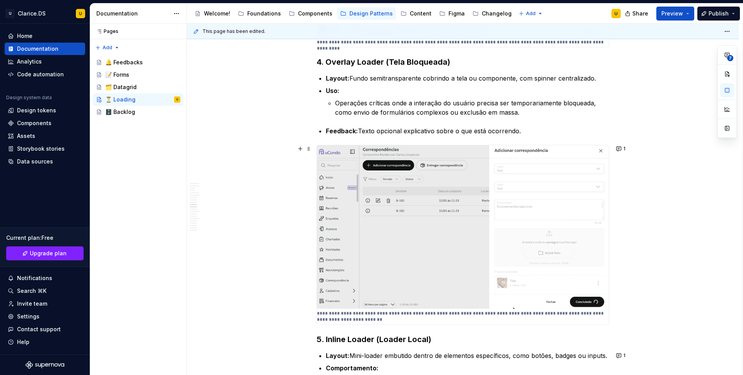
scroll to position [2203, 0]
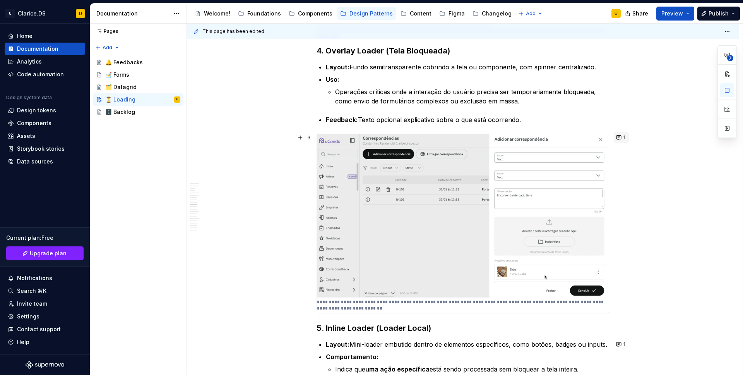
click at [585, 139] on button "1" at bounding box center [621, 137] width 15 height 11
click at [585, 191] on div "Apresentação O Loading é um padrão usado para indicar que o sistema está proces…" at bounding box center [463, 48] width 552 height 4239
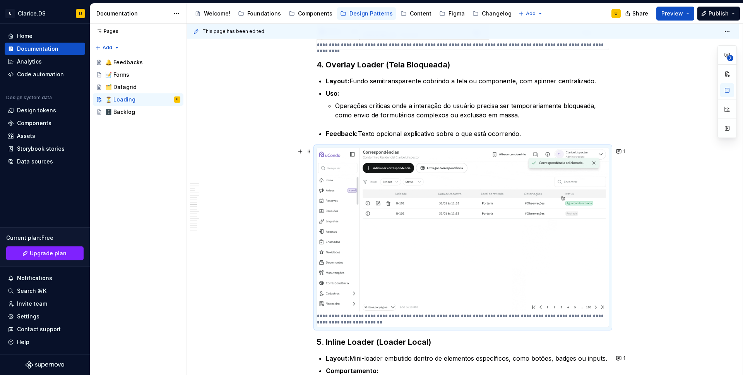
scroll to position [2191, 0]
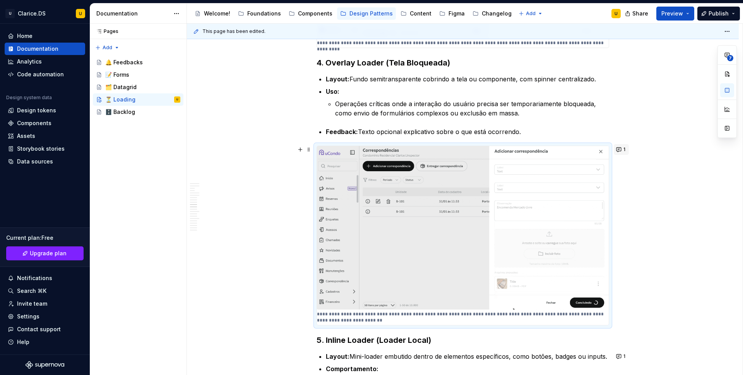
click at [585, 152] on button "1" at bounding box center [621, 149] width 15 height 11
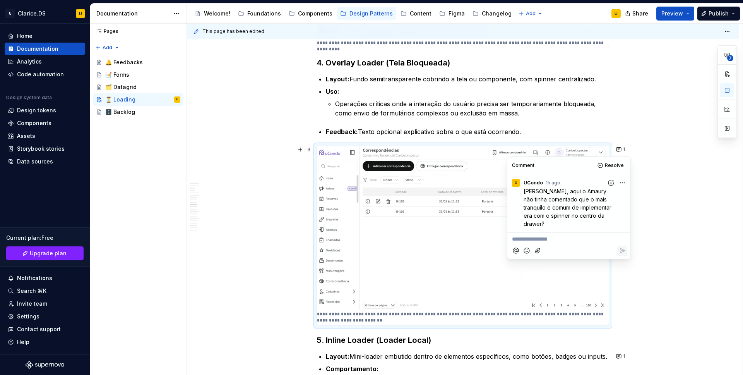
click at [585, 182] on html "U Clarice.DS U Home Documentation Analytics Code automation Design system data …" at bounding box center [371, 187] width 743 height 375
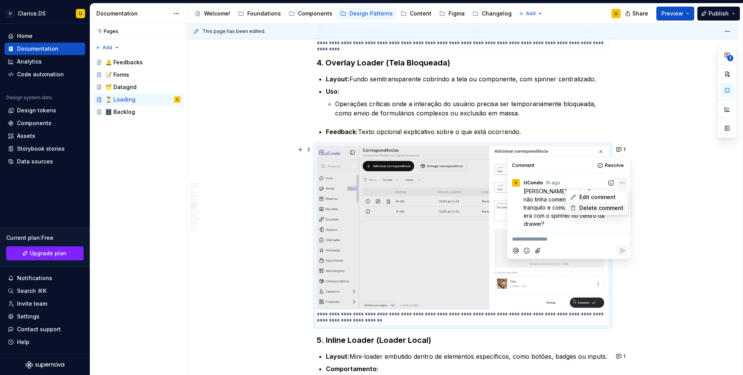
click at [585, 207] on span "Delete comment" at bounding box center [601, 208] width 44 height 8
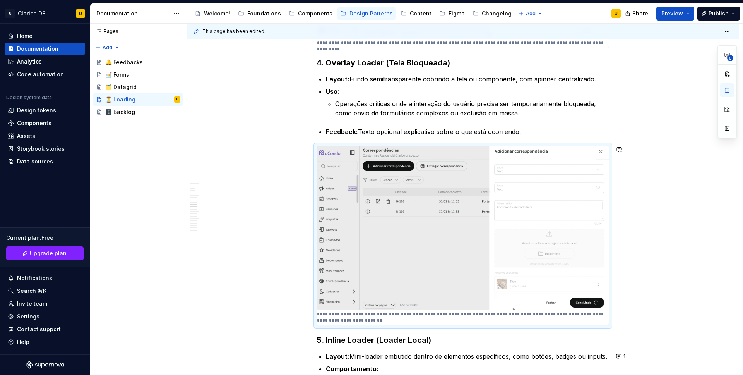
click at [585, 139] on div "Apresentação O Loading é um padrão usado para indicar que o sistema está proces…" at bounding box center [463, 60] width 552 height 4239
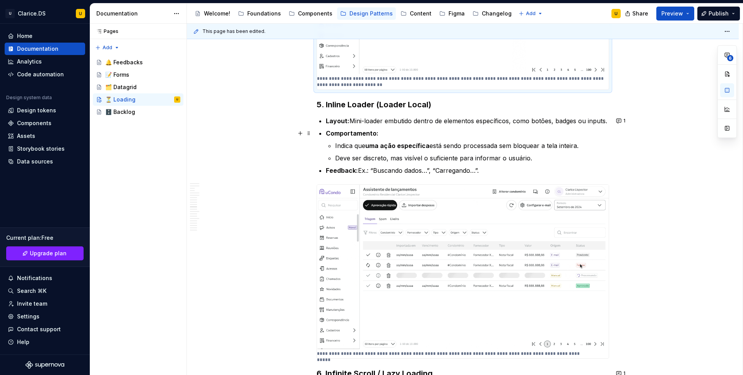
scroll to position [2429, 0]
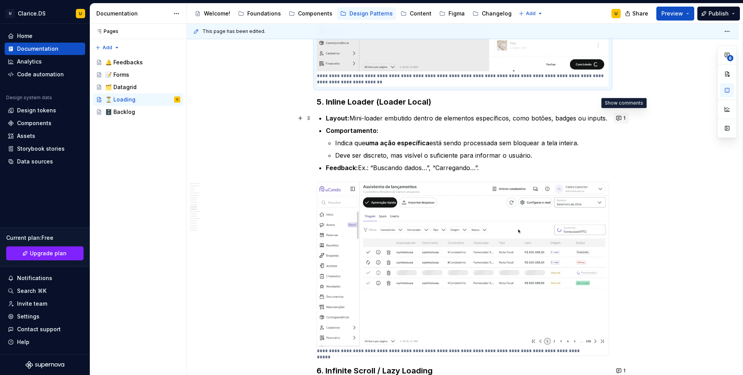
click at [585, 118] on button "1" at bounding box center [621, 118] width 15 height 11
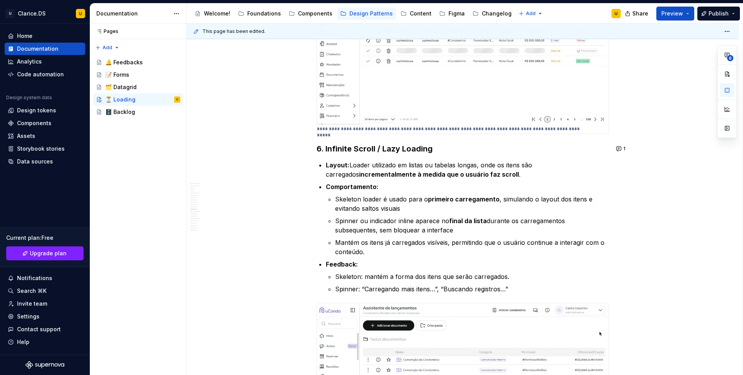
scroll to position [2651, 0]
click at [585, 149] on button "1" at bounding box center [621, 148] width 15 height 11
click at [384, 174] on strong "incrementalmente à medida que o usuário faz scroll" at bounding box center [439, 174] width 160 height 8
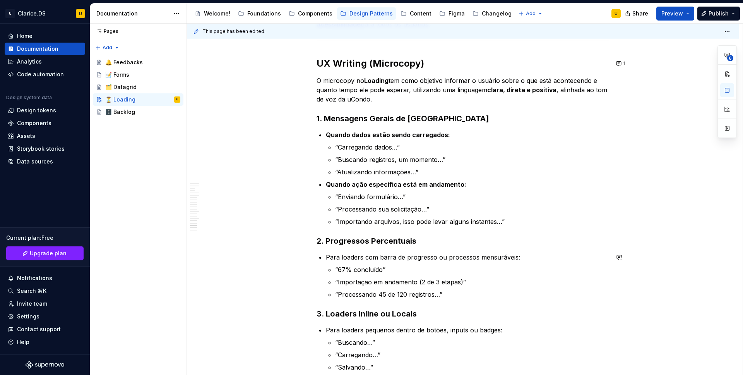
scroll to position [3688, 0]
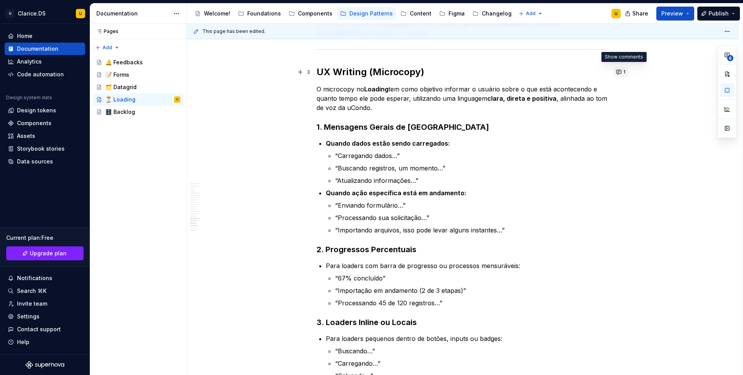
click at [585, 74] on button "1" at bounding box center [621, 72] width 15 height 11
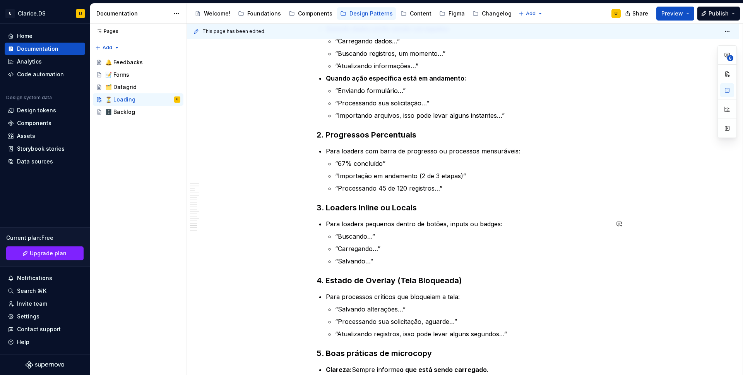
scroll to position [3804, 0]
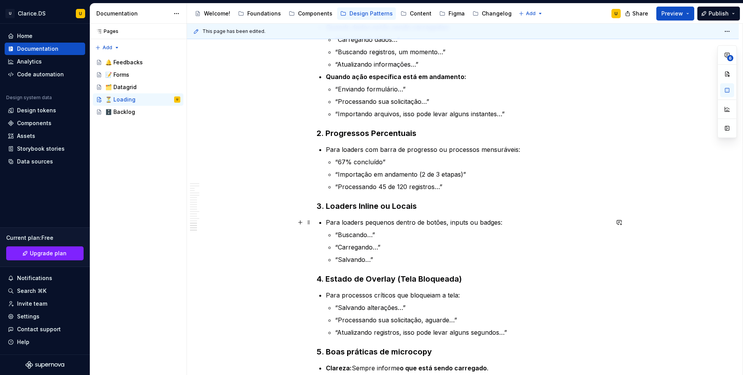
click at [463, 223] on p "Para loaders pequenos dentro de botões, inputs ou badges:" at bounding box center [467, 221] width 283 height 9
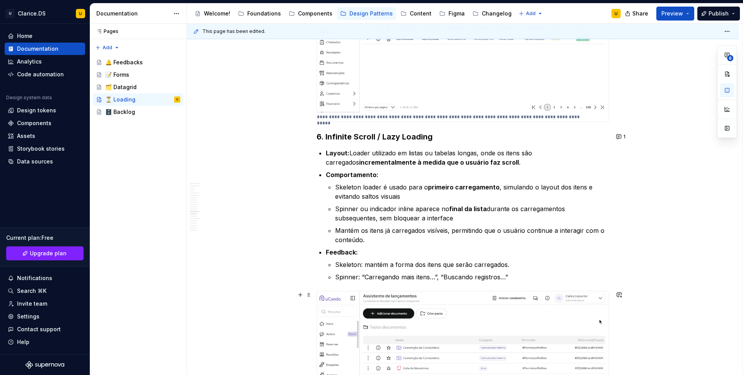
scroll to position [2594, 0]
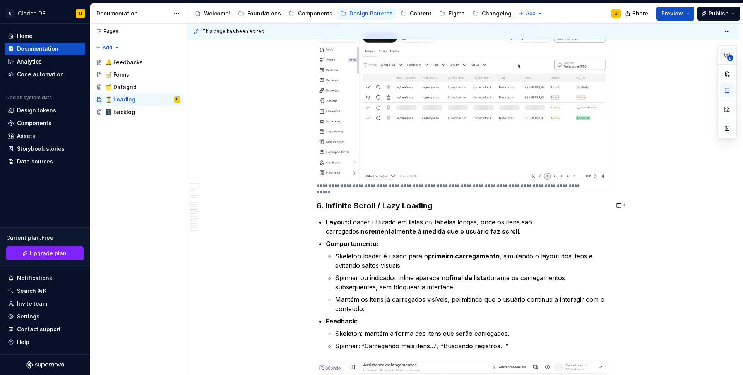
click at [585, 52] on button "6" at bounding box center [727, 55] width 14 height 14
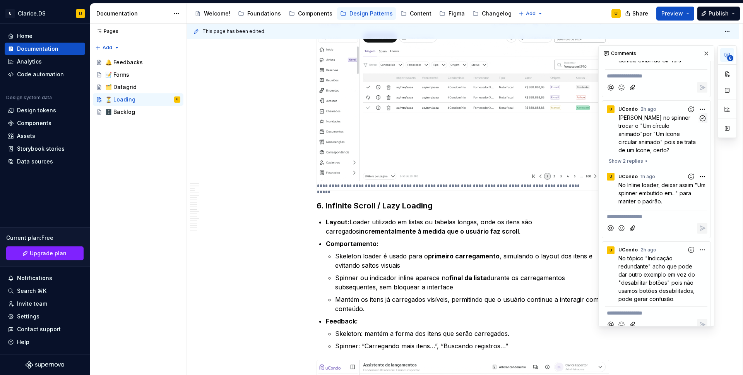
scroll to position [423, 0]
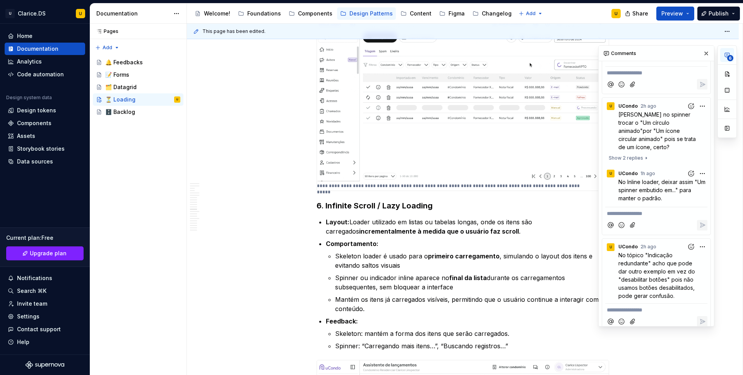
click at [287, 123] on div "This page has been edited. ⏳ Loading Indicação visual de processamento ou carre…" at bounding box center [465, 199] width 556 height 351
click at [585, 52] on button "button" at bounding box center [706, 53] width 11 height 11
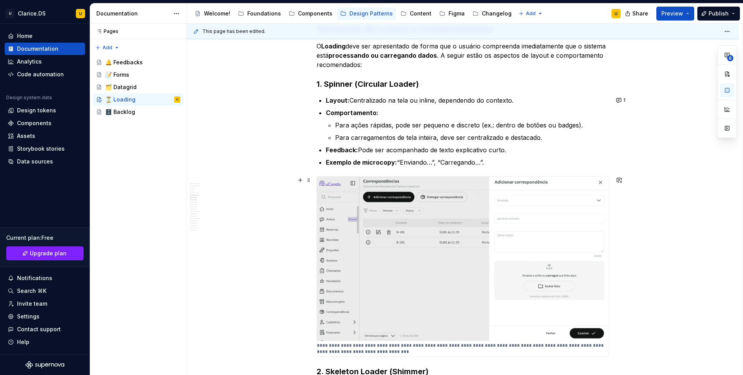
scroll to position [855, 0]
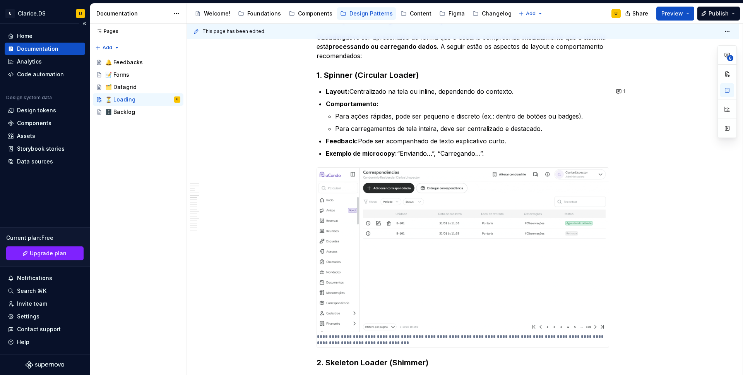
type textarea "*"
